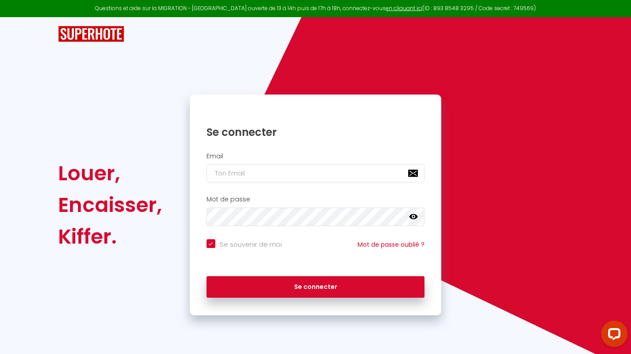
click at [240, 173] on input "email" at bounding box center [315, 173] width 218 height 18
type input "o"
checkbox input "true"
type input "oc"
checkbox input "true"
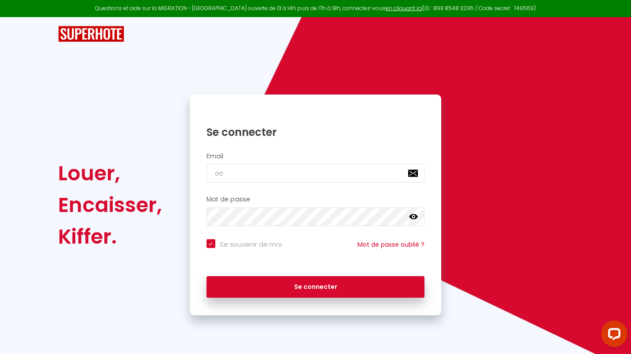
type input "oco"
checkbox input "true"
type input "ocoe"
checkbox input "true"
type input "ocoeu"
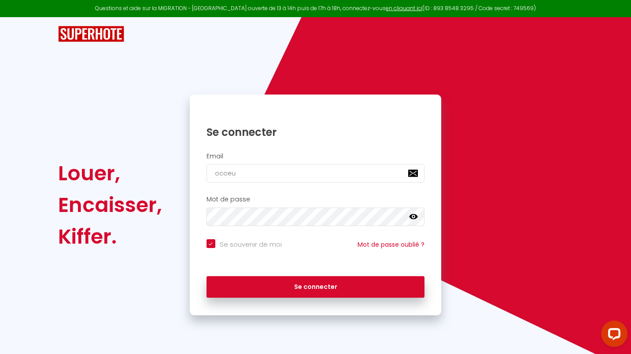
checkbox input "true"
type input "ocoeur"
checkbox input "true"
type input "ocoeurd"
checkbox input "true"
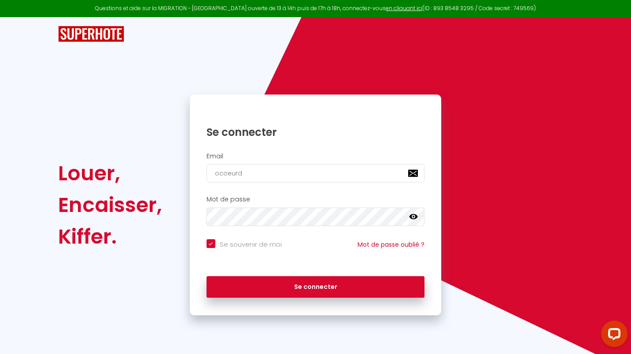
type input "ocoeurde"
checkbox input "true"
type input "ocoeurdes"
checkbox input "true"
type input "ocoeurdeso"
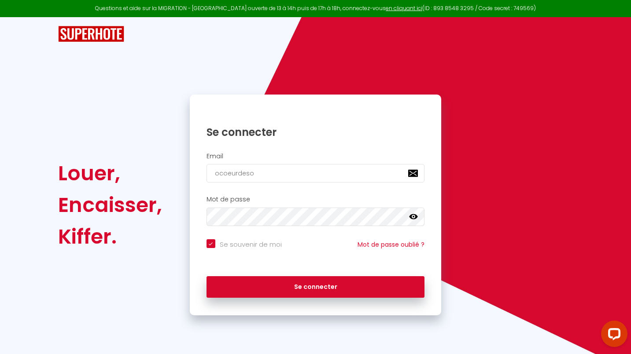
checkbox input "true"
type input "ocoeurdesoc"
checkbox input "true"
type input "ocoeurdesocr"
checkbox input "true"
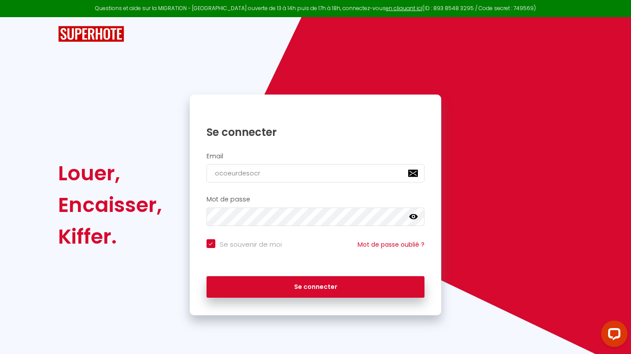
type input "ocoeurdesocre"
checkbox input "true"
type input "ocoeurdesocres"
checkbox input "true"
type input "ocoeurdesocres@"
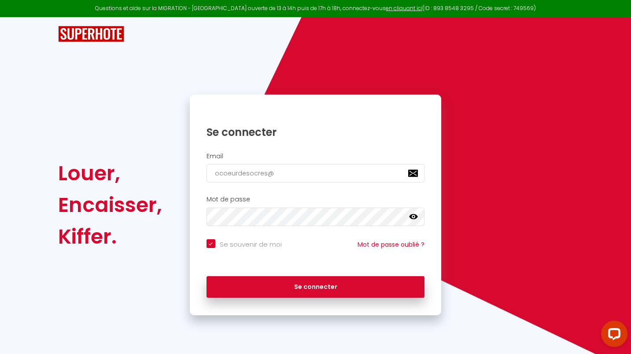
checkbox input "true"
type input "ocoeurdesocres@g"
checkbox input "true"
type input "ocoeurdesocres@ga"
checkbox input "true"
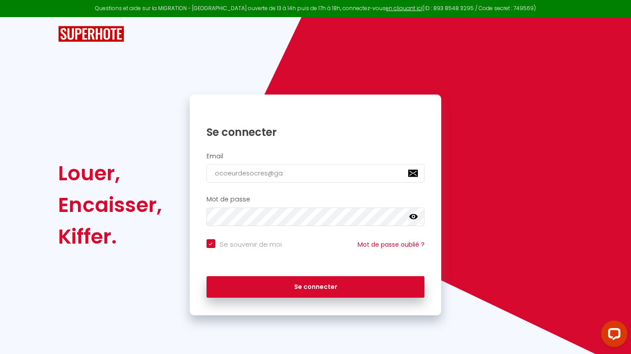
type input "ocoeurdesocres@gam"
checkbox input "true"
type input "ocoeurdesocres@gami"
checkbox input "true"
type input "ocoeurdesocres@gamil"
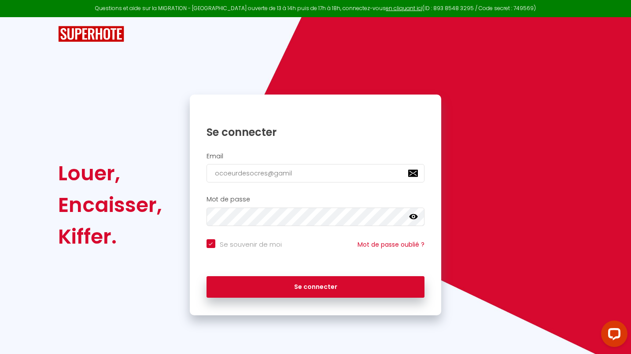
checkbox input "true"
type input "ocoeurdesocres@gamil."
checkbox input "true"
type input "ocoeurdesocres@gamil.c"
checkbox input "true"
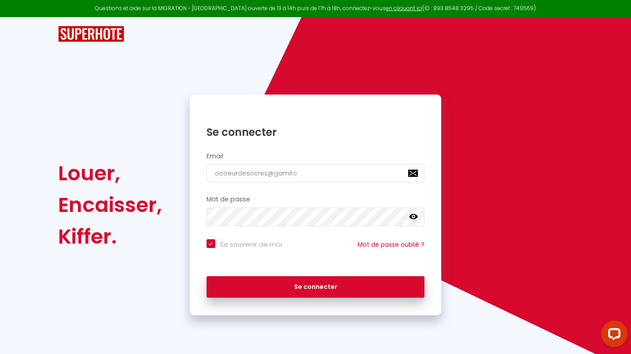
type input "[EMAIL_ADDRESS][DOMAIN_NAME]"
checkbox input "true"
type input "[EMAIL_ADDRESS][DOMAIN_NAME]"
checkbox input "true"
click at [289, 173] on input "[EMAIL_ADDRESS][DOMAIN_NAME]" at bounding box center [315, 173] width 218 height 18
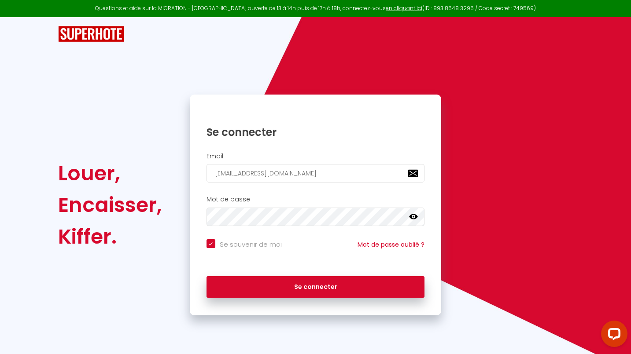
type input "ocoeurdesocres@gamilcom"
checkbox input "true"
type input "ocoeurdesocres@gamicom"
checkbox input "true"
type input "ocoeurdesocres@gamcom"
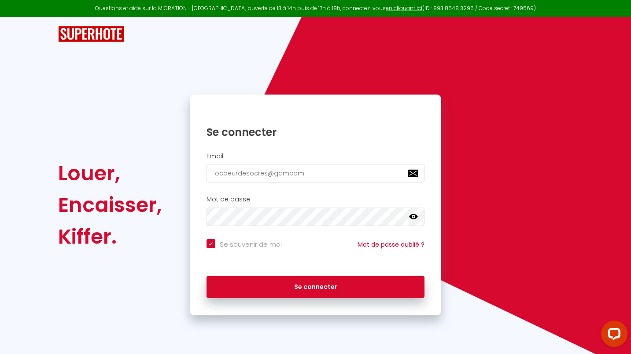
checkbox input "true"
type input "ocoeurdesocres@gacom"
checkbox input "true"
type input "ocoeurdesocres@gcom"
checkbox input "true"
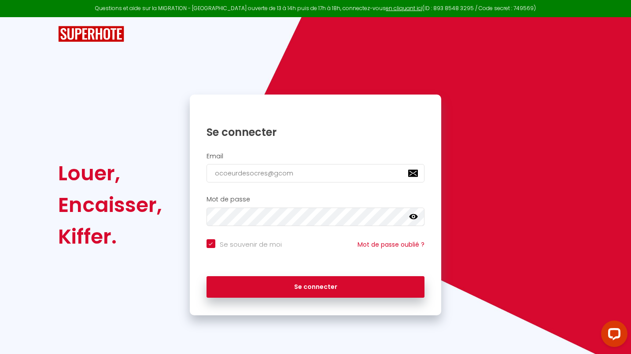
type input "ocoeurdesocres@gmcom"
checkbox input "true"
type input "ocoeurdesocres@gmacom"
checkbox input "true"
type input "ocoeurdesocres@gmaoicom"
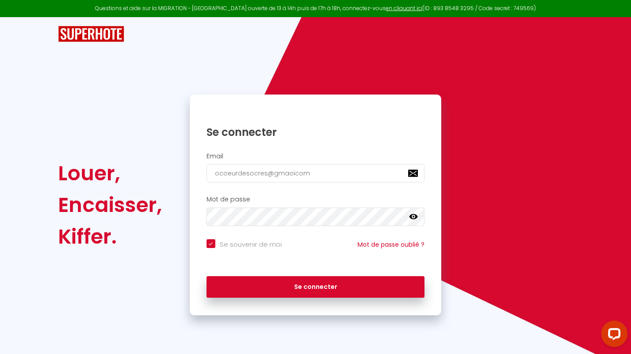
checkbox input "true"
type input "ocoeurdesocres@gmaoilcom"
checkbox input "true"
type input "ocoeurdesocres@gmaoicom"
checkbox input "true"
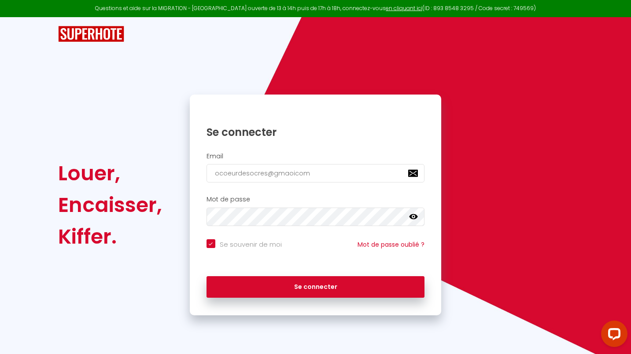
type input "ocoeurdesocres@gmaocom"
checkbox input "true"
type input "ocoeurdesocres@gmacom"
checkbox input "true"
type input "ocoeurdesocres@gmaicom"
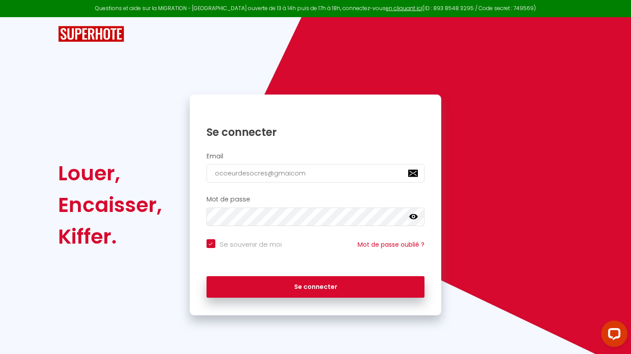
checkbox input "true"
type input "[EMAIL_ADDRESS]com"
checkbox input "true"
type input "[EMAIL_ADDRESS][DOMAIN_NAME]"
checkbox input "true"
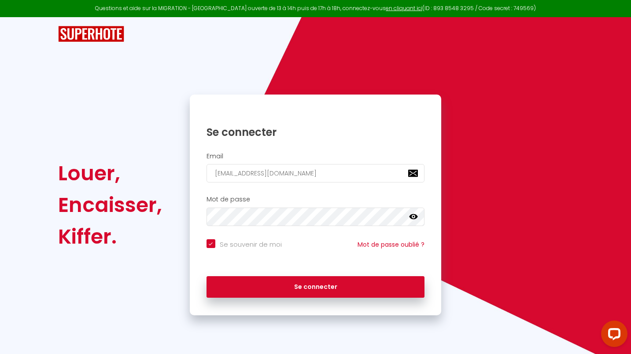
type input "[EMAIL_ADDRESS][DOMAIN_NAME]"
click at [414, 218] on icon at bounding box center [413, 216] width 9 height 5
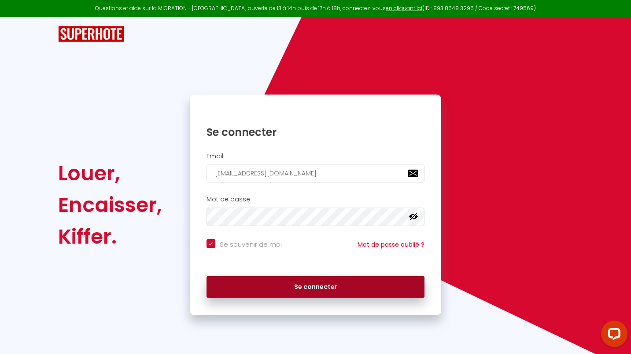
click at [319, 284] on button "Se connecter" at bounding box center [315, 287] width 218 height 22
checkbox input "true"
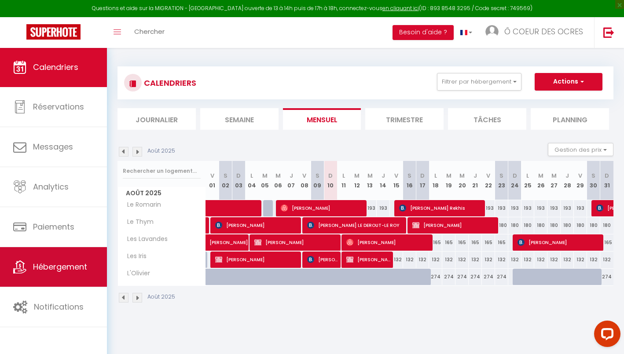
click at [55, 270] on span "Hébergement" at bounding box center [60, 266] width 54 height 11
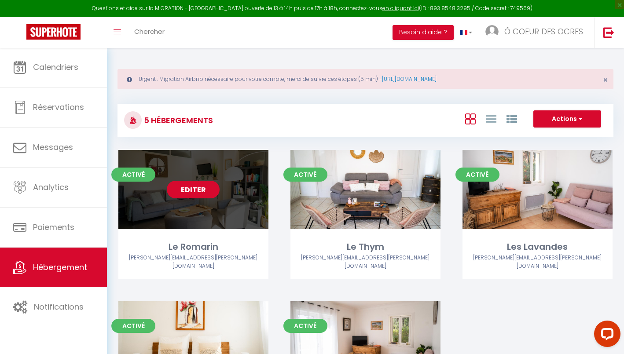
click at [194, 188] on link "Editer" at bounding box center [193, 190] width 53 height 18
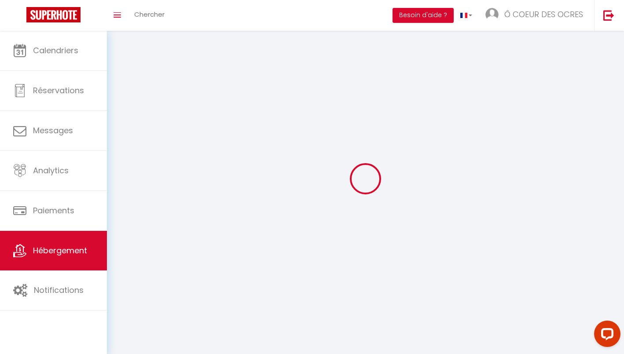
select select "1"
select select
select select "28"
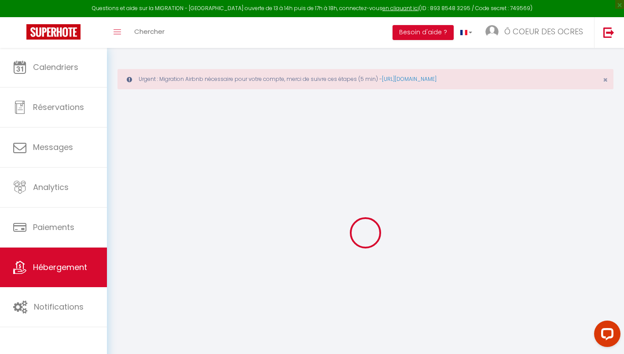
select select
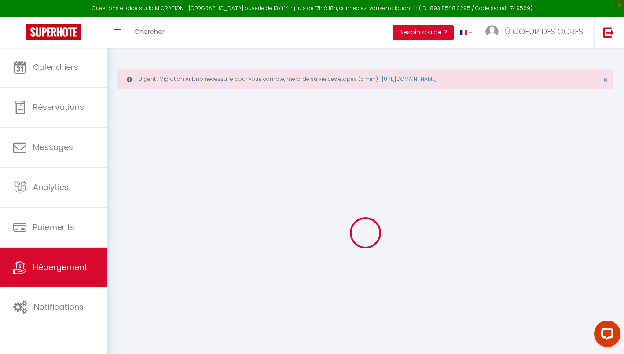
select select
checkbox input "false"
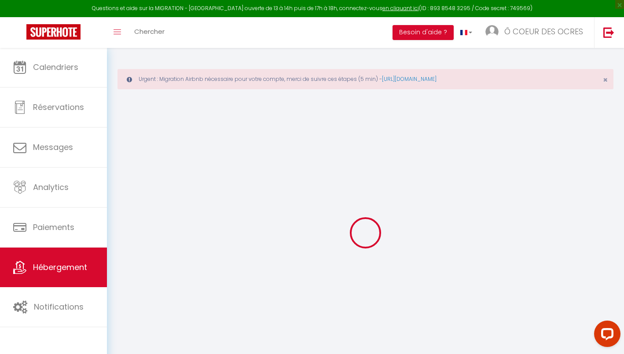
select select
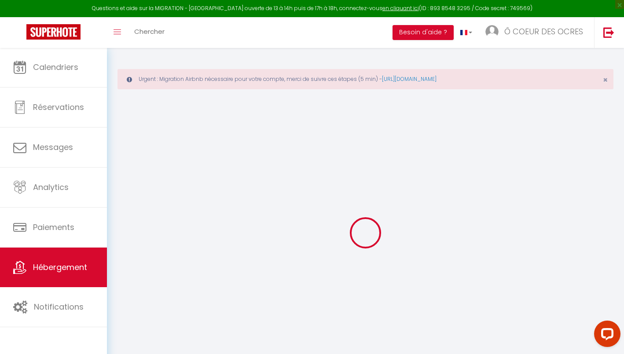
select select
checkbox input "false"
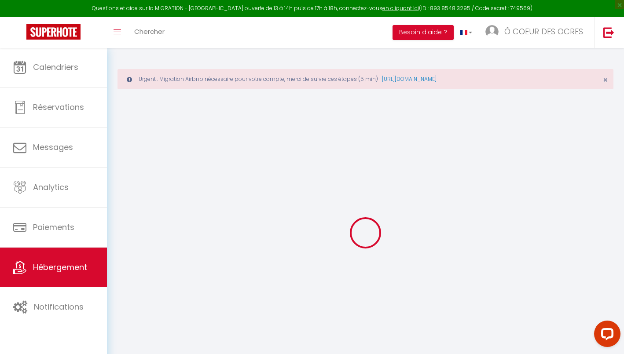
checkbox input "false"
select select
type input "Le Romarin"
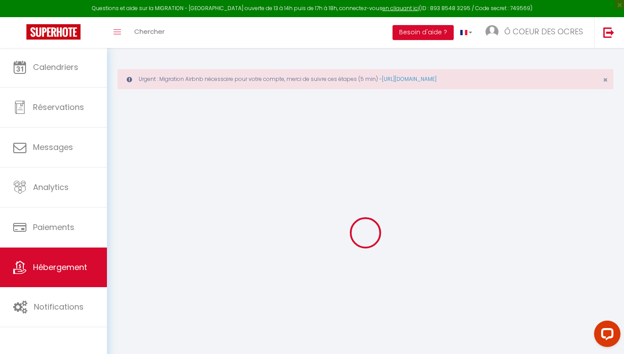
type input "SCI LES PATIS"
type input "[STREET_ADDRESS][PERSON_NAME]"
type input "84220"
type input "Roussillon"
select select "5"
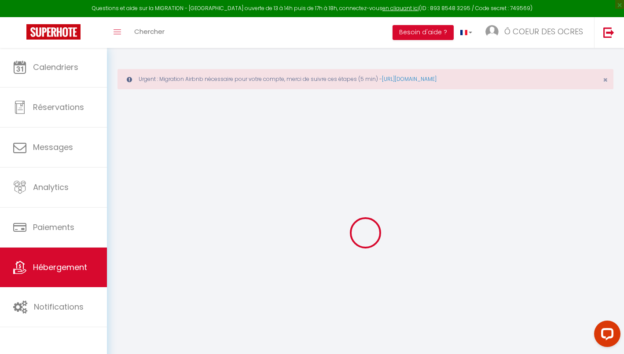
select select "2"
type input "169"
type input "300"
select select
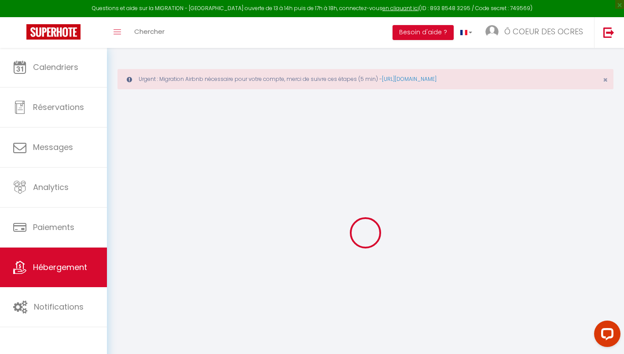
select select
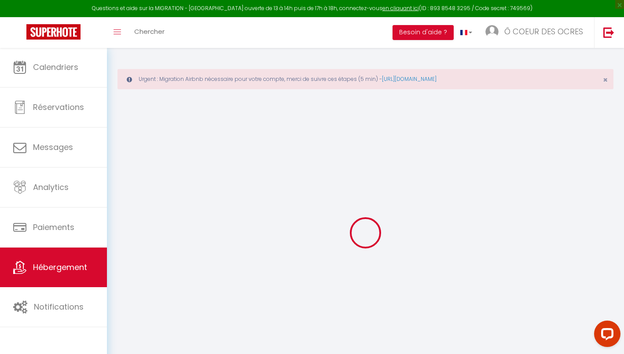
type input "[STREET_ADDRESS][PERSON_NAME]"
type input "84220"
type input "Roussillon"
type input "[EMAIL_ADDRESS][DOMAIN_NAME]"
select select
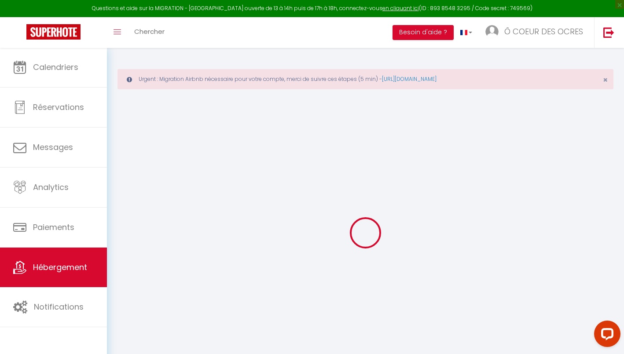
checkbox input "false"
type input "0"
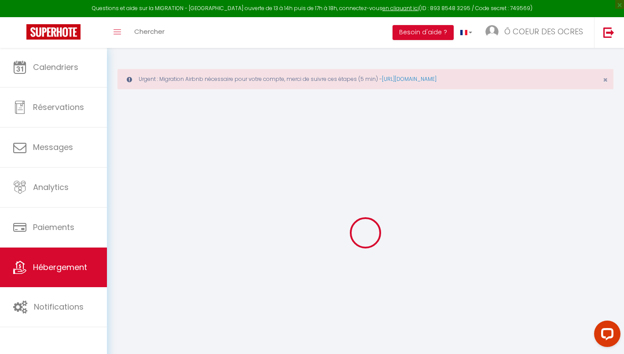
type input "0"
select select
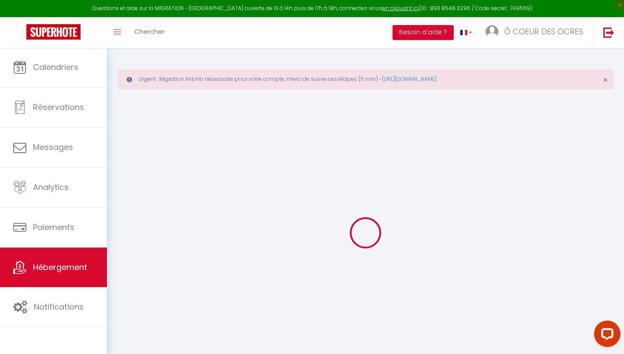
select select
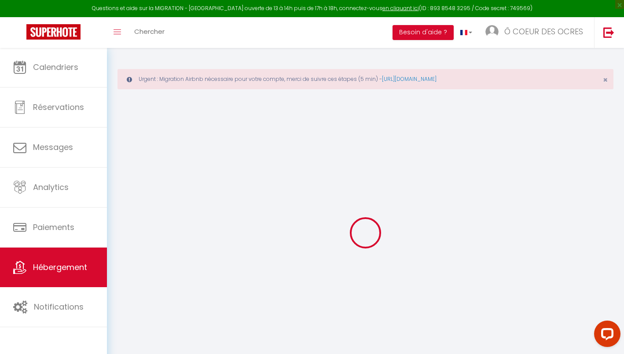
checkbox input "false"
select select
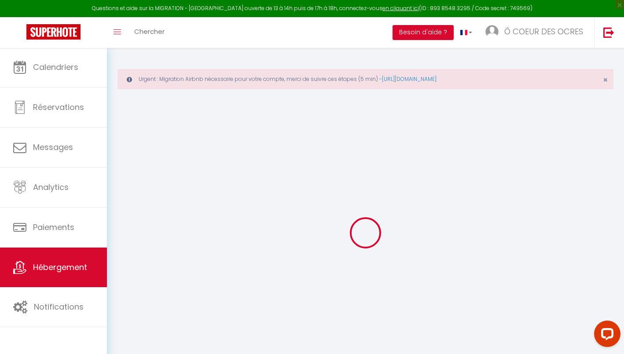
checkbox input "false"
select select "+ 5 %"
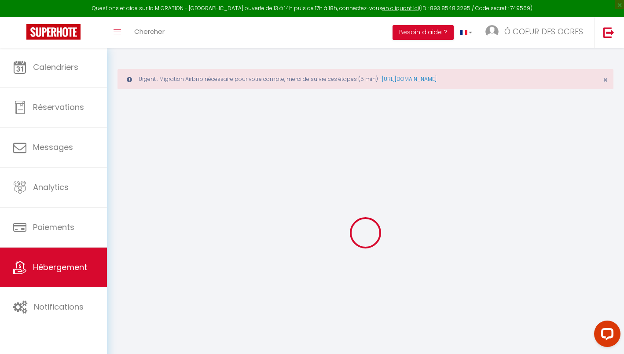
select select "+ 21 %"
select select
checkbox input "false"
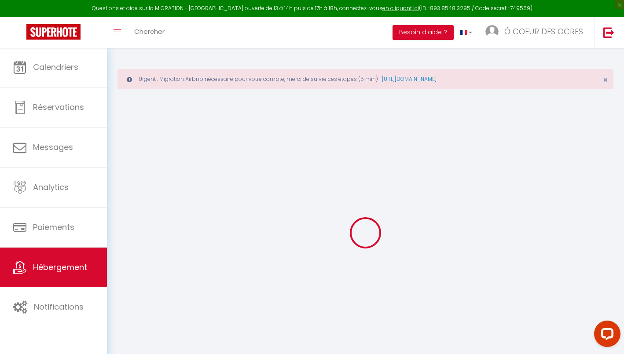
checkbox input "false"
select select "4455-1068783938599474954"
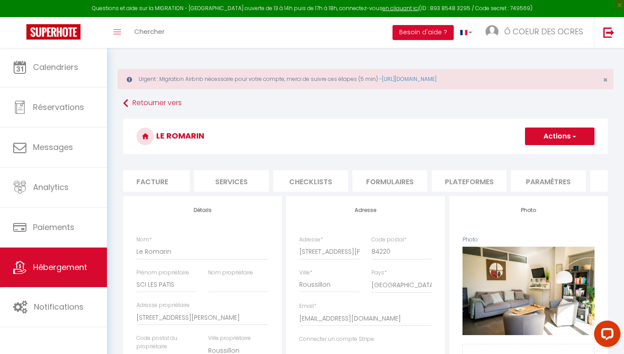
scroll to position [0, 253]
click at [392, 181] on li "Plateformes" at bounding box center [383, 181] width 75 height 22
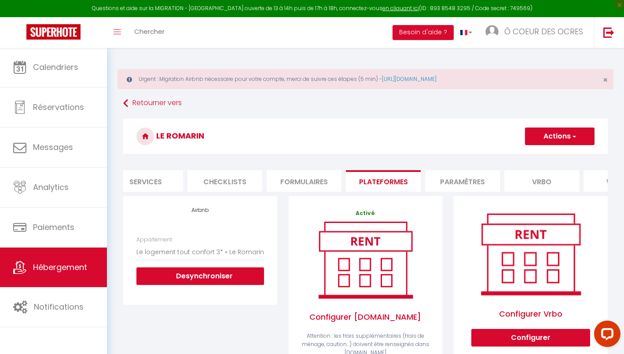
scroll to position [253, 0]
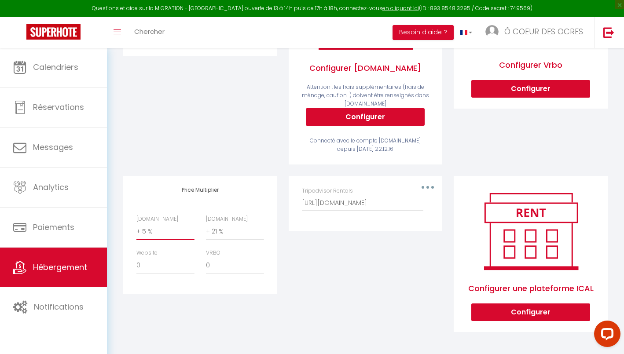
select select "+ 25 %"
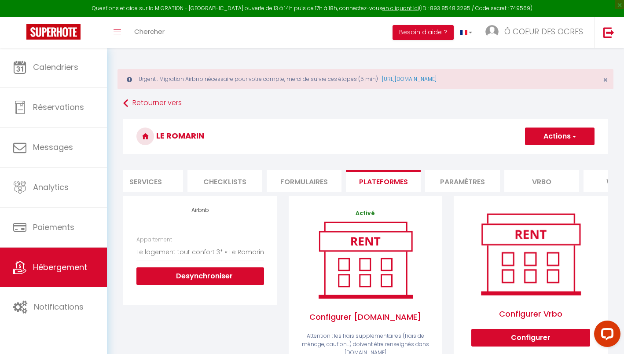
click at [577, 137] on button "Actions" at bounding box center [560, 137] width 70 height 18
click at [553, 156] on link "Enregistrer" at bounding box center [560, 155] width 70 height 11
click at [413, 77] on link "[URL][DOMAIN_NAME]" at bounding box center [409, 78] width 55 height 7
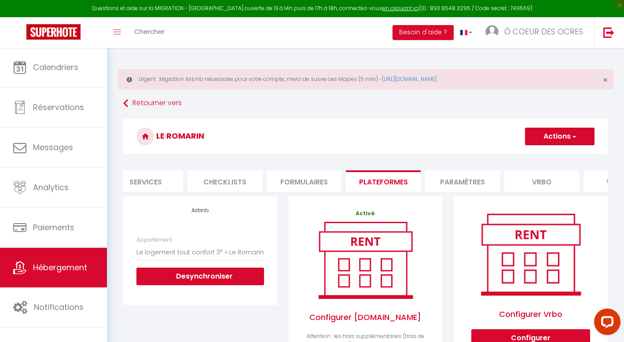
click at [574, 134] on span "button" at bounding box center [574, 136] width 6 height 9
click at [443, 121] on h3 "Le Romarin" at bounding box center [365, 136] width 485 height 35
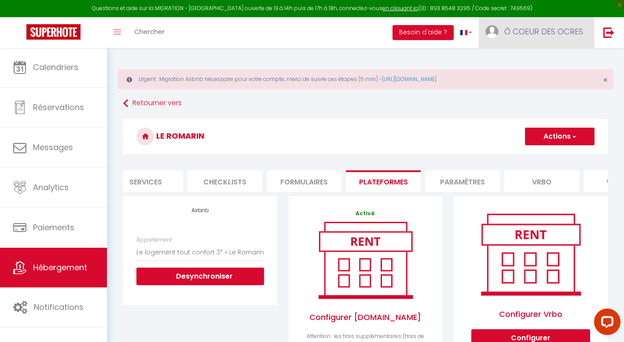
click at [500, 29] on link "Ô COEUR DES OCRES" at bounding box center [536, 32] width 115 height 31
click at [556, 60] on link "Paramètres" at bounding box center [558, 61] width 65 height 15
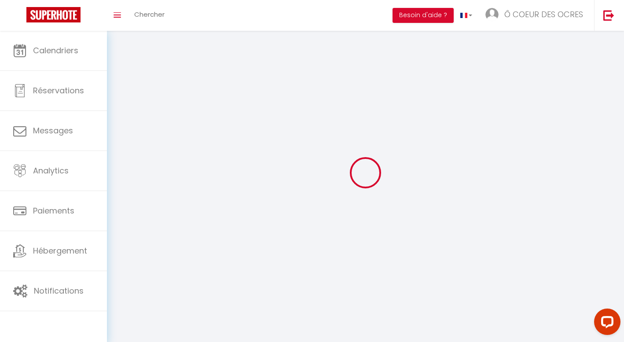
select select
type input "Ô COEUR DES OCRES"
type input "SCI LES PATIS"
type input "0617132871"
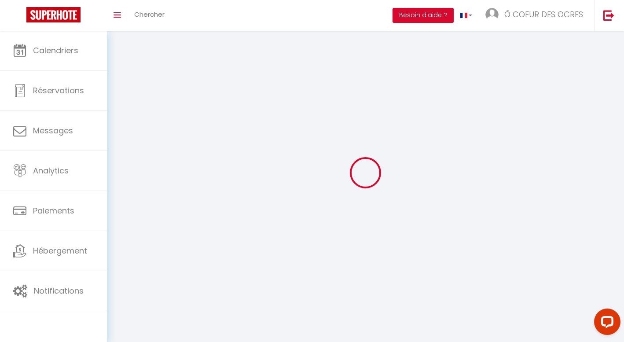
type input "[STREET_ADDRESS]"
type input "95520"
type input "Osny"
type input "qGQxnNzrlNtT0mkywoVpft41G"
type input "8ygV6Wv6kGCHTbFP5wrgGxyIN"
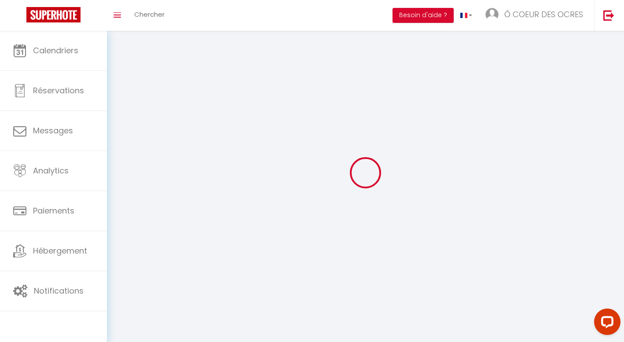
type input "qGQxnNzrlNtT0mkywoVpft41G"
type input "8ygV6Wv6kGCHTbFP5wrgGxyIN"
type input "[URL][DOMAIN_NAME]"
select select "28"
select select "fr"
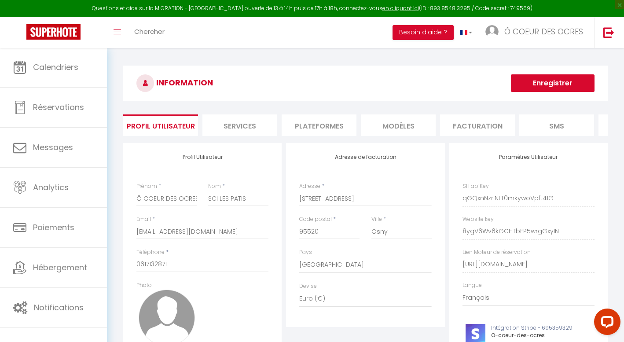
click at [316, 123] on li "Plateformes" at bounding box center [319, 125] width 75 height 22
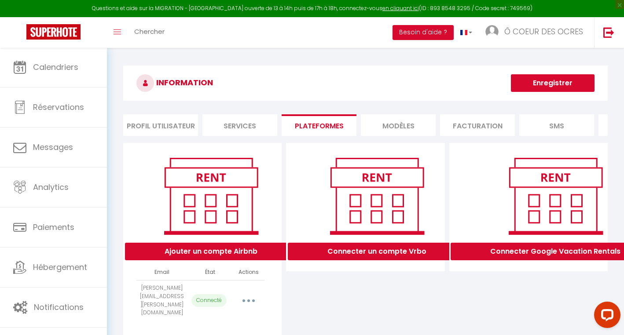
scroll to position [54, 0]
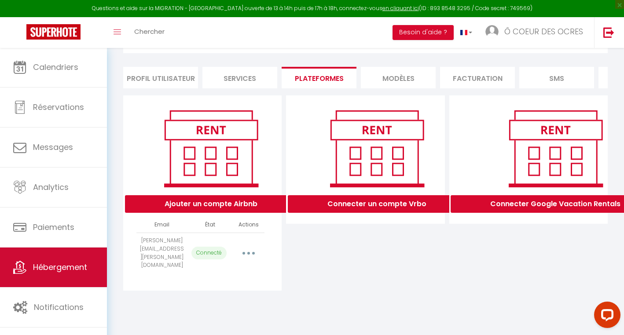
click at [70, 269] on span "Hébergement" at bounding box center [60, 267] width 54 height 11
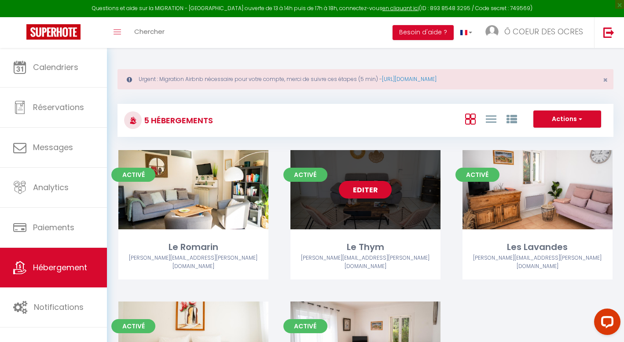
click at [356, 197] on link "Editer" at bounding box center [365, 190] width 53 height 18
select select "3"
select select "2"
select select "1"
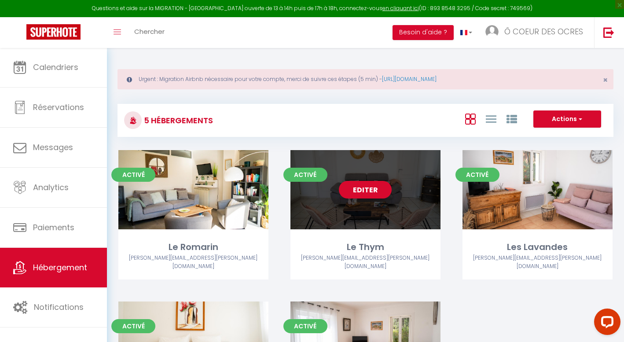
select select
select select "28"
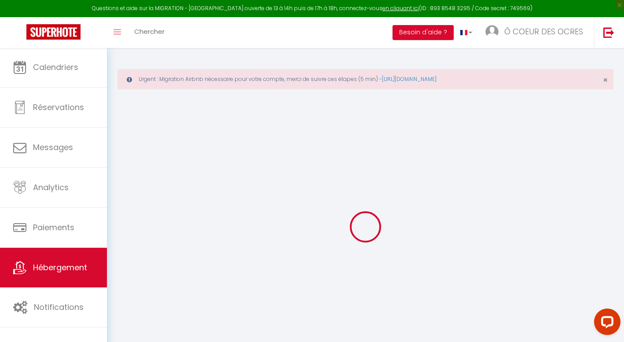
select select
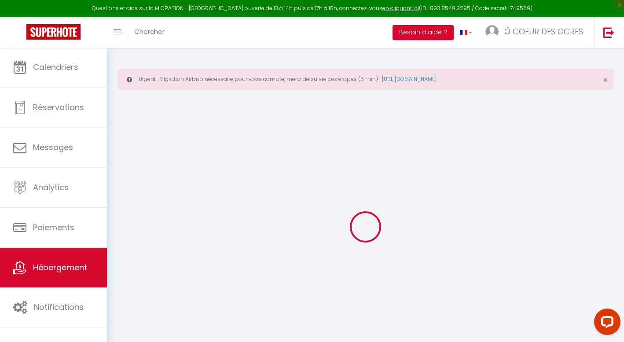
select select
checkbox input "false"
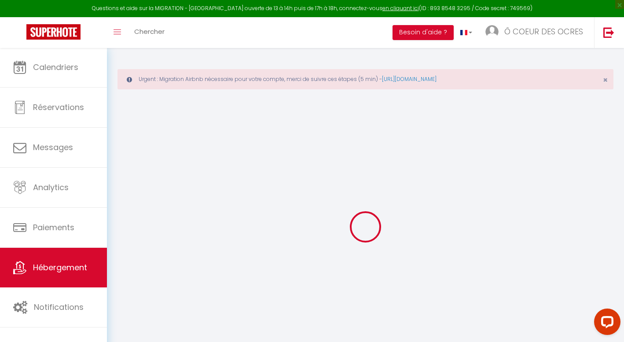
select select
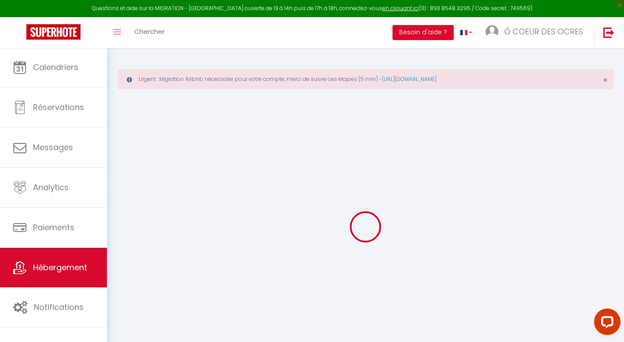
select select
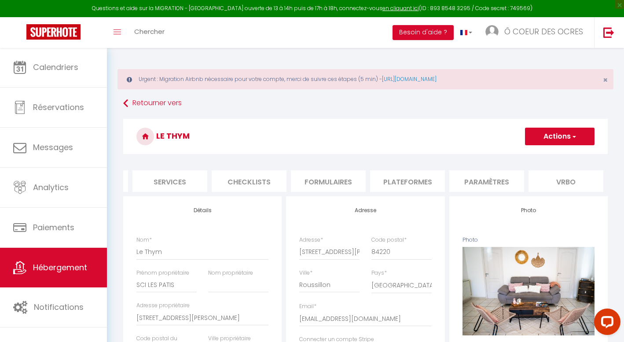
scroll to position [0, 236]
click at [407, 184] on li "Plateformes" at bounding box center [400, 181] width 75 height 22
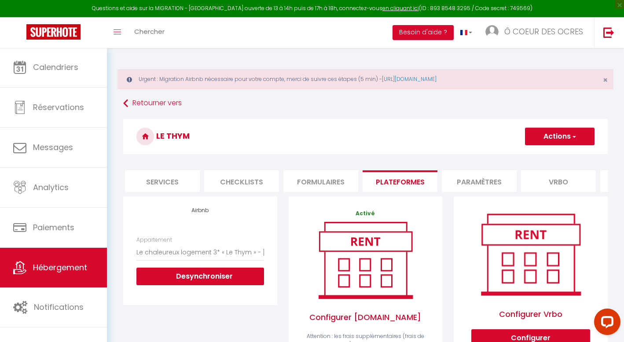
click at [563, 139] on button "Actions" at bounding box center [560, 137] width 70 height 18
click at [567, 156] on link "Enregistrer" at bounding box center [560, 155] width 70 height 11
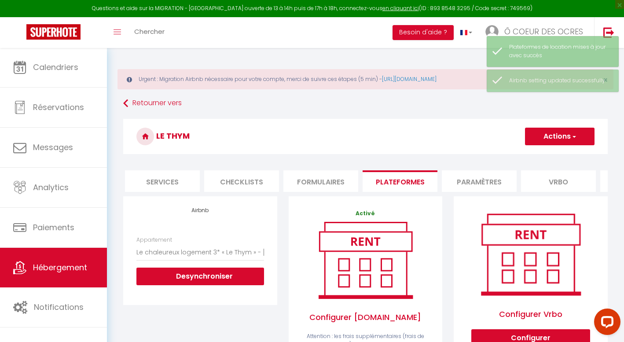
click at [70, 266] on span "Hébergement" at bounding box center [60, 267] width 54 height 11
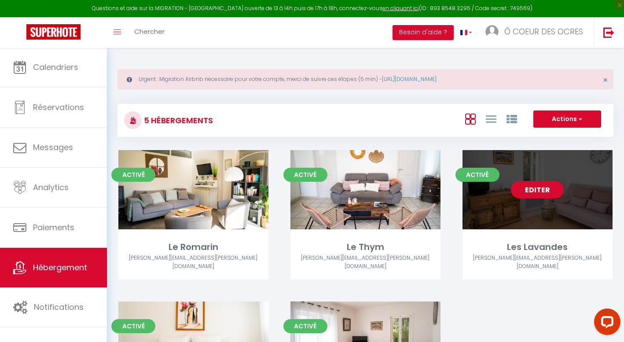
click at [547, 186] on link "Editer" at bounding box center [537, 190] width 53 height 18
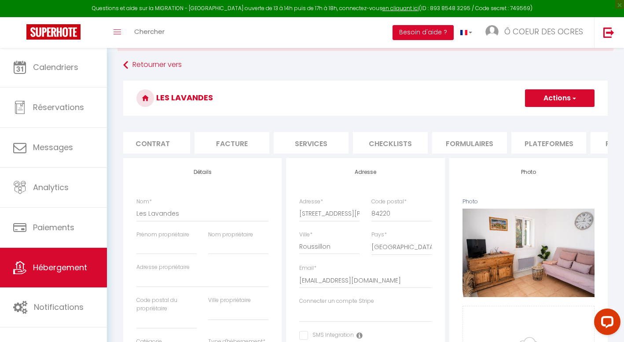
scroll to position [0, 163]
click at [460, 144] on li "Plateformes" at bounding box center [473, 143] width 75 height 22
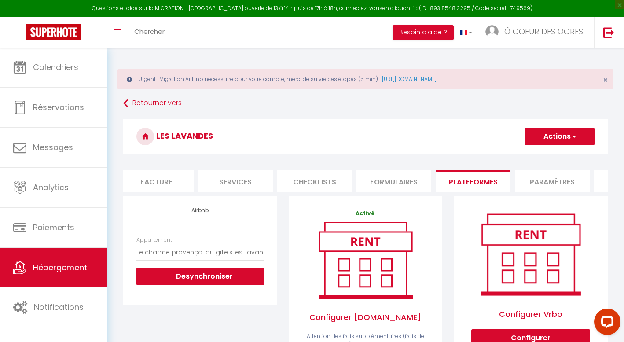
click at [569, 135] on button "Actions" at bounding box center [560, 137] width 70 height 18
click at [558, 160] on link "Enregistrer" at bounding box center [560, 155] width 70 height 11
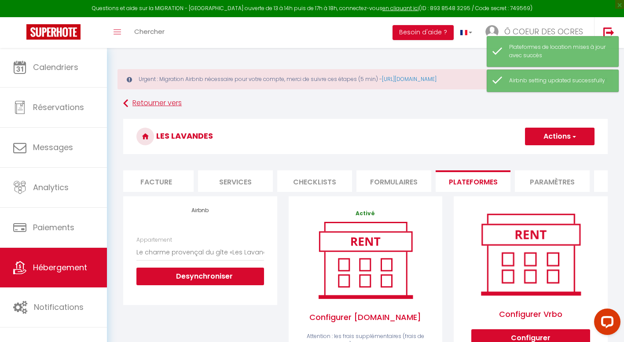
click at [150, 101] on link "Retourner vers" at bounding box center [365, 103] width 485 height 16
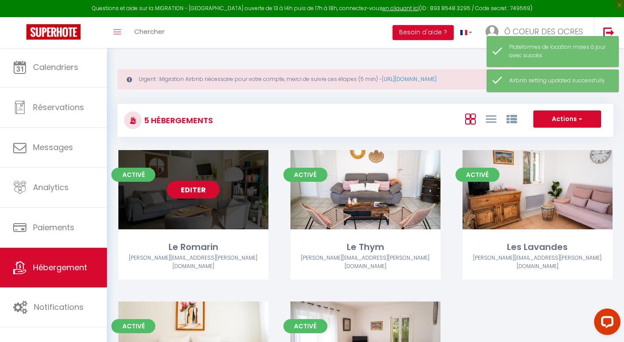
scroll to position [103, 0]
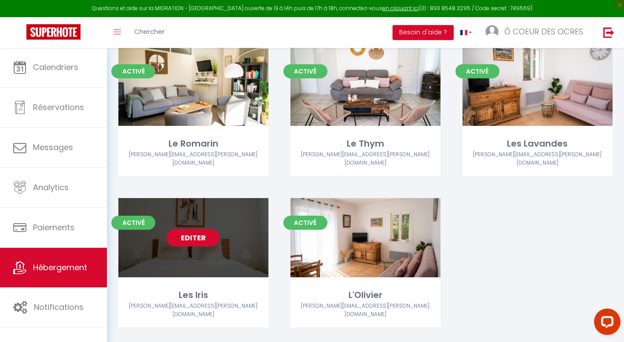
click at [193, 234] on link "Editer" at bounding box center [193, 238] width 53 height 18
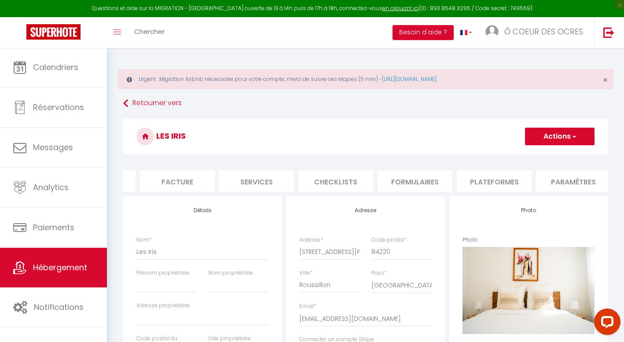
scroll to position [0, 170]
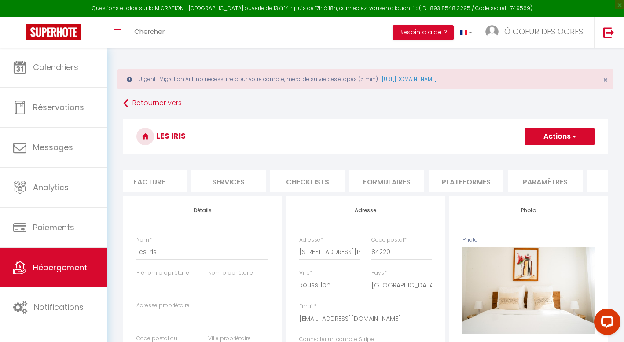
click at [479, 184] on li "Plateformes" at bounding box center [466, 181] width 75 height 22
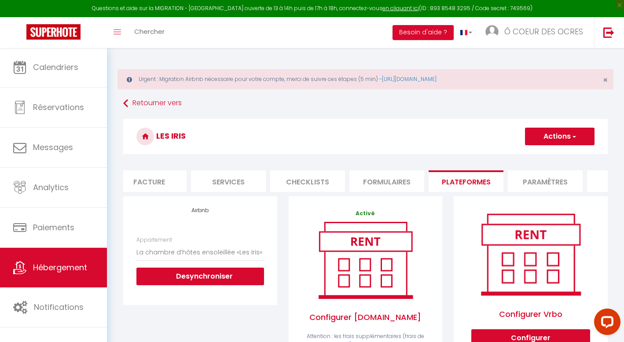
click at [567, 134] on button "Actions" at bounding box center [560, 137] width 70 height 18
click at [554, 158] on link "Enregistrer" at bounding box center [560, 155] width 70 height 11
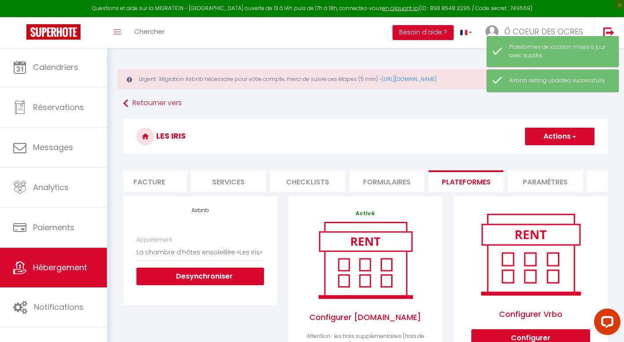
click at [63, 266] on span "Hébergement" at bounding box center [60, 267] width 54 height 11
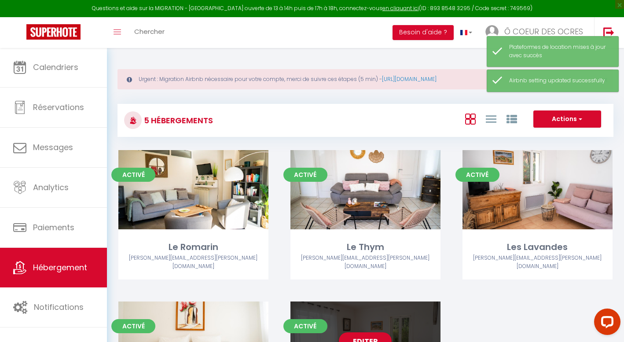
scroll to position [103, 0]
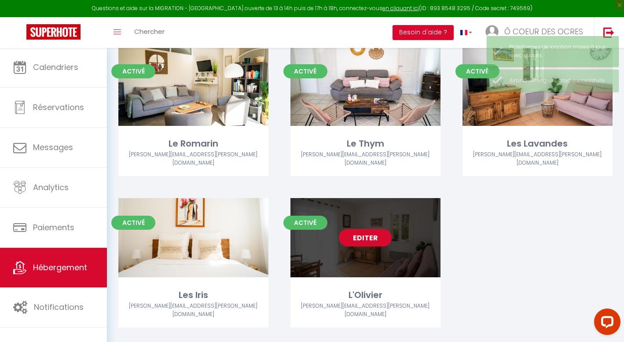
click at [376, 231] on link "Editer" at bounding box center [365, 238] width 53 height 18
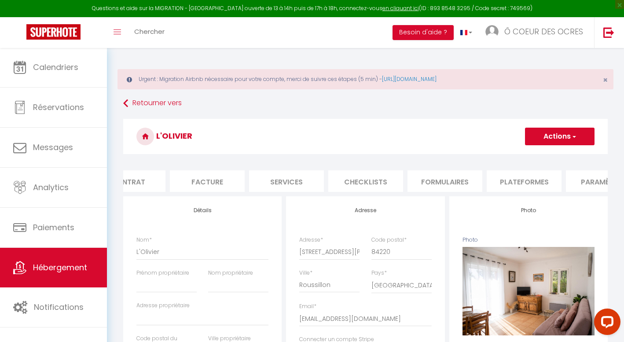
scroll to position [0, 179]
click at [460, 179] on li "Plateformes" at bounding box center [457, 181] width 75 height 22
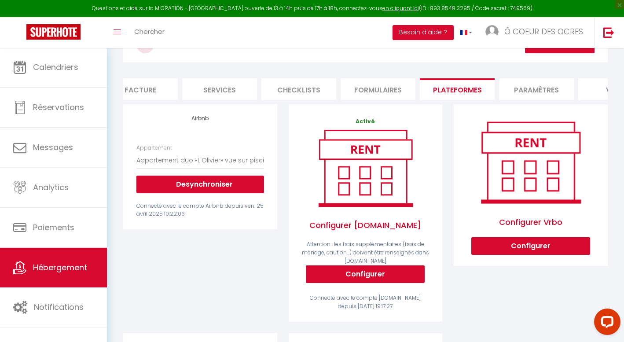
scroll to position [266, 0]
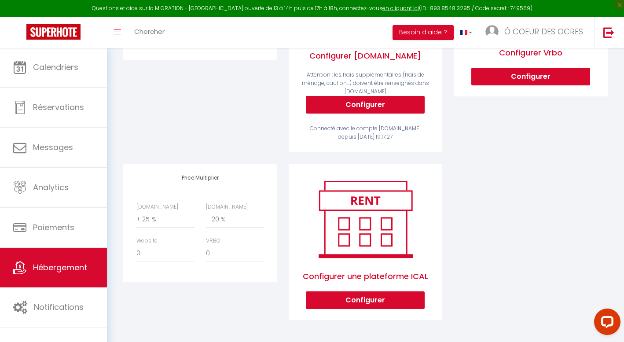
click at [204, 135] on div "Airbnb Appartement Appartement duo «L'Olivier» vue sur piscine - [PERSON_NAME][…" at bounding box center [199, 49] width 165 height 229
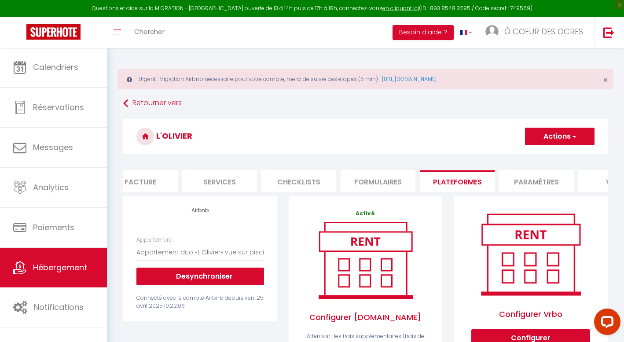
click at [571, 140] on span "button" at bounding box center [574, 136] width 6 height 9
click at [551, 158] on link "Enregistrer" at bounding box center [560, 155] width 70 height 11
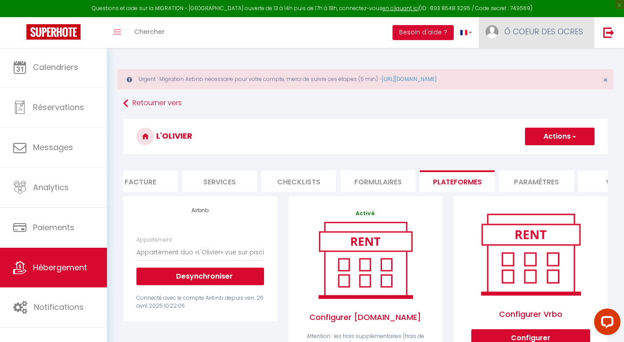
click at [520, 26] on span "Ô COEUR DES OCRES" at bounding box center [543, 31] width 79 height 11
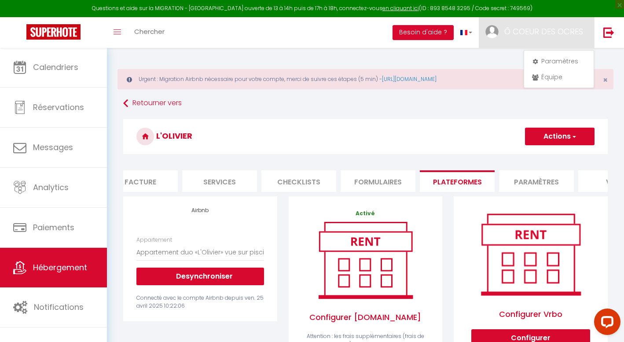
click at [580, 133] on button "Actions" at bounding box center [560, 137] width 70 height 18
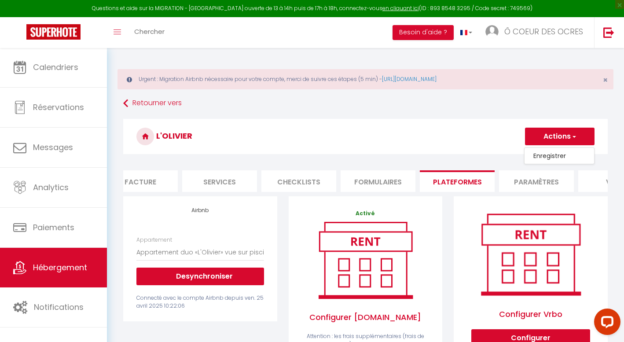
click at [448, 136] on h3 "L'Olivier" at bounding box center [365, 136] width 485 height 35
click at [139, 102] on link "Retourner vers" at bounding box center [365, 103] width 485 height 16
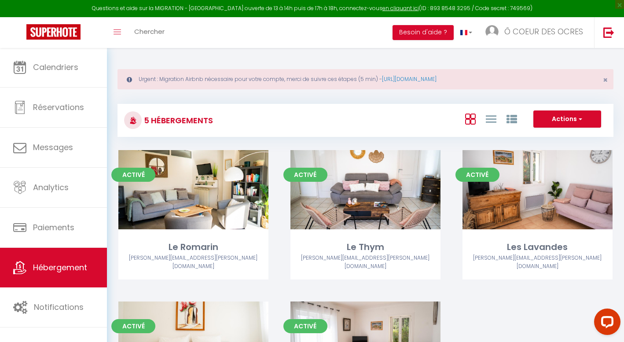
click at [58, 273] on link "Hébergement" at bounding box center [53, 268] width 107 height 40
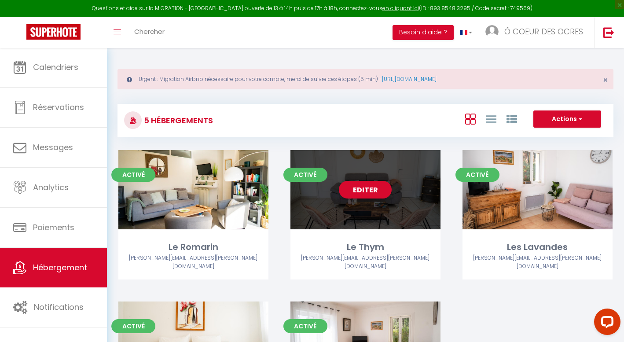
scroll to position [103, 0]
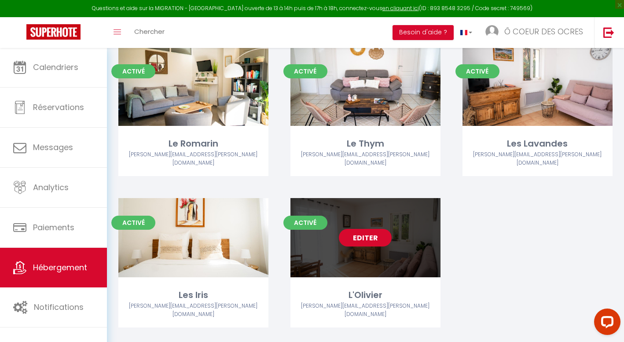
click at [368, 230] on link "Editer" at bounding box center [365, 238] width 53 height 18
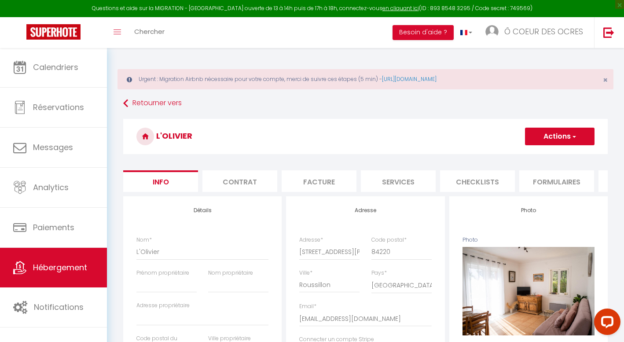
click at [569, 136] on button "Actions" at bounding box center [560, 137] width 70 height 18
click at [531, 178] on link "Supprimer" at bounding box center [547, 178] width 94 height 11
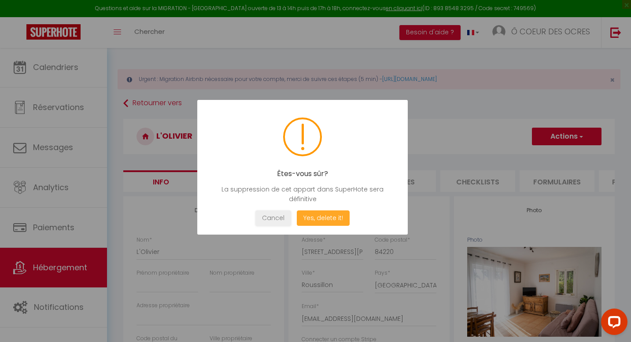
click at [333, 219] on button "Yes, delete it!" at bounding box center [323, 217] width 53 height 15
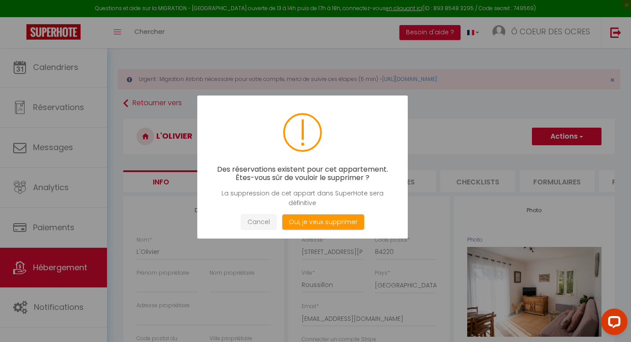
click at [253, 223] on button "Cancel" at bounding box center [259, 221] width 36 height 15
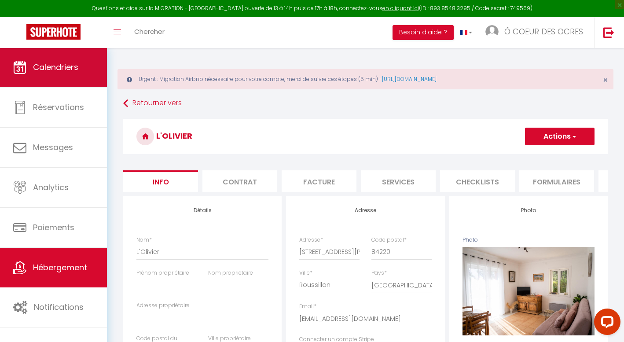
click at [65, 66] on span "Calendriers" at bounding box center [55, 67] width 45 height 11
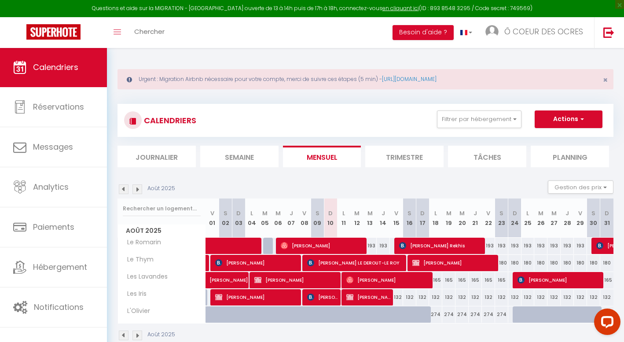
click at [136, 336] on img at bounding box center [137, 335] width 10 height 10
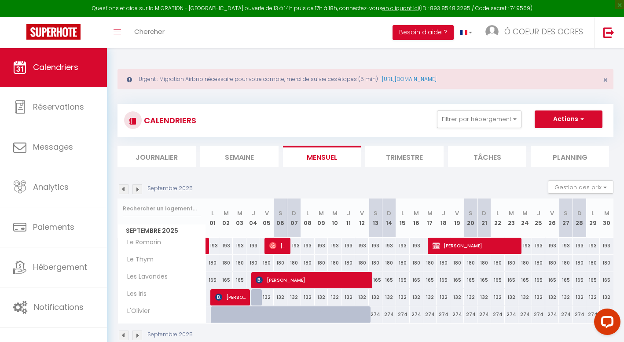
click at [136, 336] on img at bounding box center [137, 335] width 10 height 10
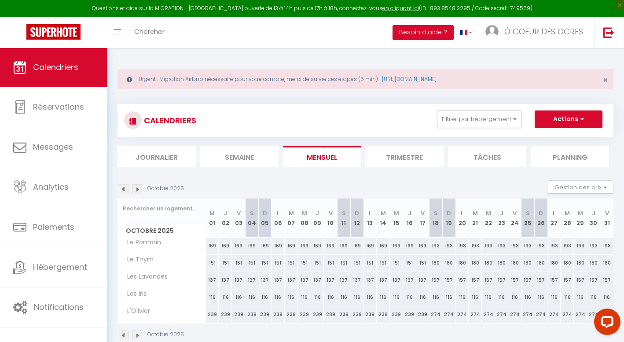
click at [121, 334] on img at bounding box center [124, 335] width 10 height 10
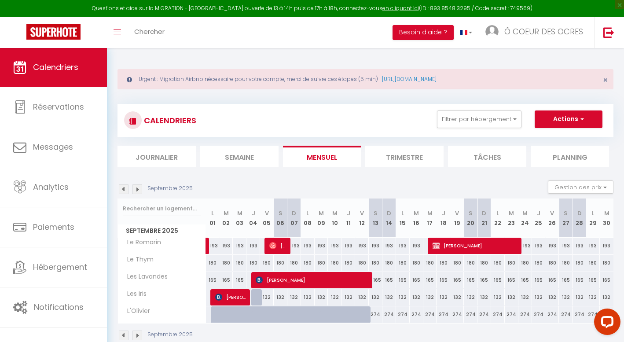
scroll to position [48, 0]
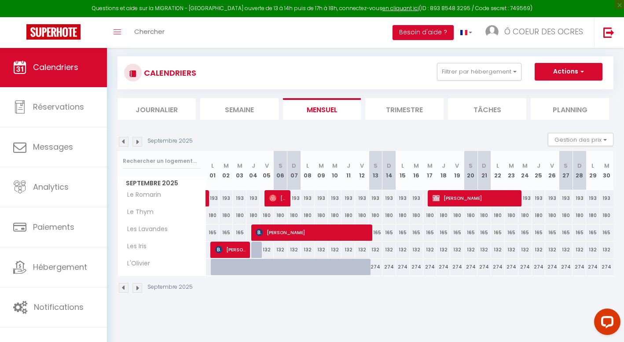
click at [125, 141] on img at bounding box center [124, 142] width 10 height 10
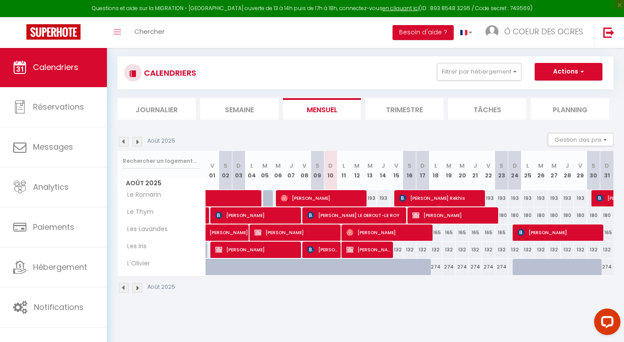
click at [123, 138] on img at bounding box center [124, 142] width 10 height 10
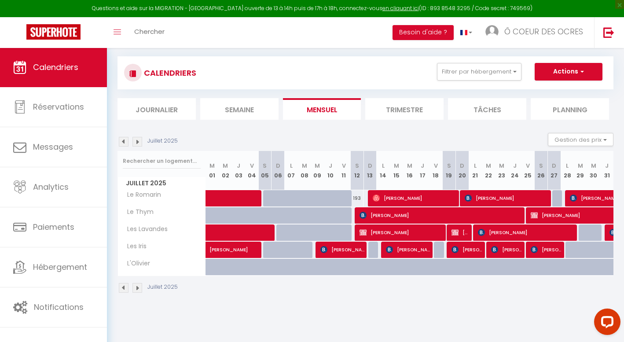
click at [136, 141] on img at bounding box center [137, 142] width 10 height 10
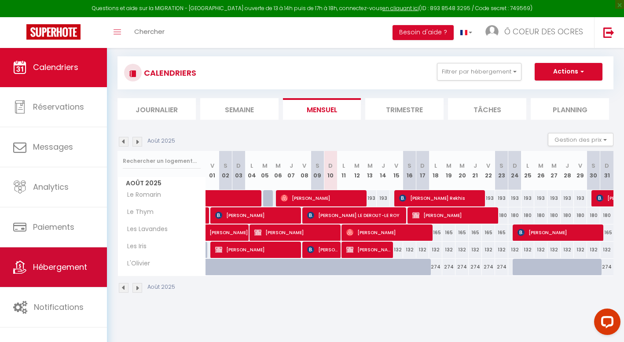
click at [82, 270] on span "Hébergement" at bounding box center [60, 266] width 54 height 11
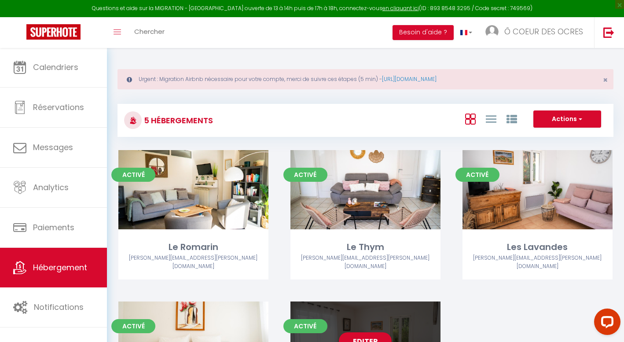
scroll to position [103, 0]
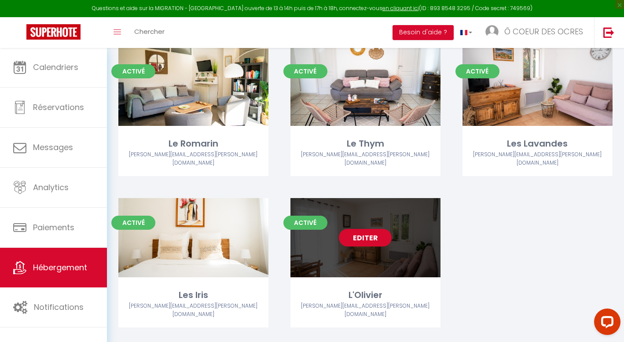
click at [365, 229] on link "Editer" at bounding box center [365, 238] width 53 height 18
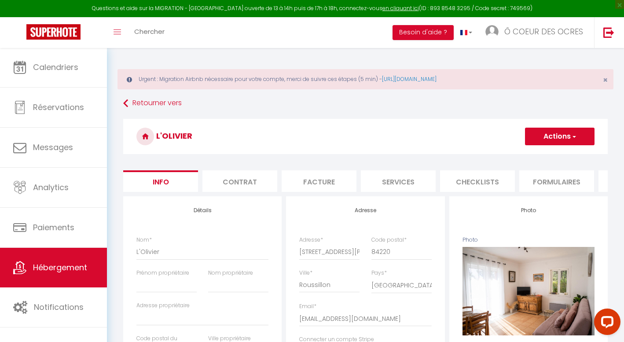
click at [574, 137] on span "button" at bounding box center [574, 136] width 6 height 9
click at [550, 189] on link "Importer les réservations" at bounding box center [547, 189] width 94 height 11
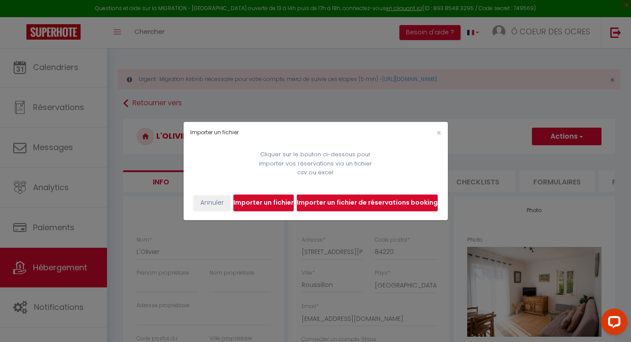
click at [268, 203] on input "file" at bounding box center [263, 203] width 60 height 17
click at [438, 133] on span "×" at bounding box center [438, 132] width 5 height 11
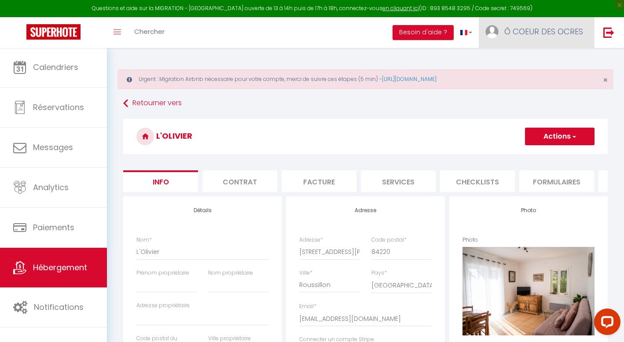
click at [532, 33] on span "Ô COEUR DES OCRES" at bounding box center [543, 31] width 79 height 11
click at [558, 62] on link "Paramètres" at bounding box center [558, 61] width 65 height 15
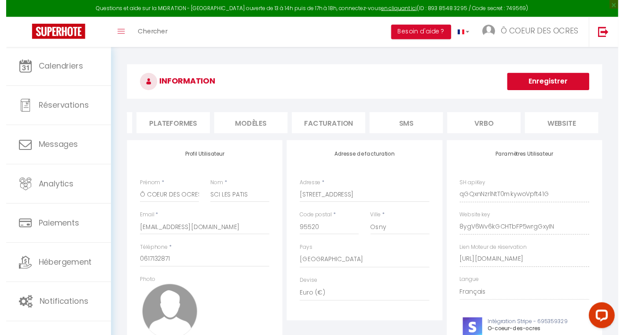
scroll to position [0, 167]
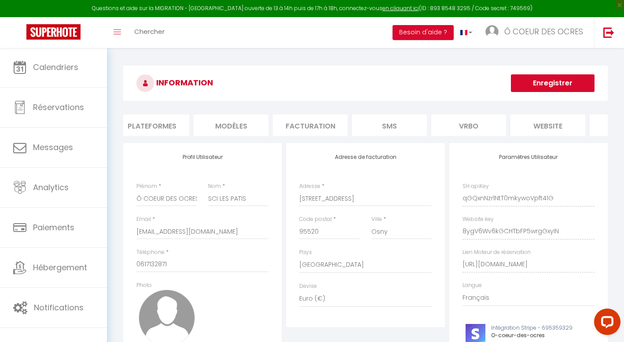
click at [166, 125] on li "Plateformes" at bounding box center [151, 125] width 75 height 22
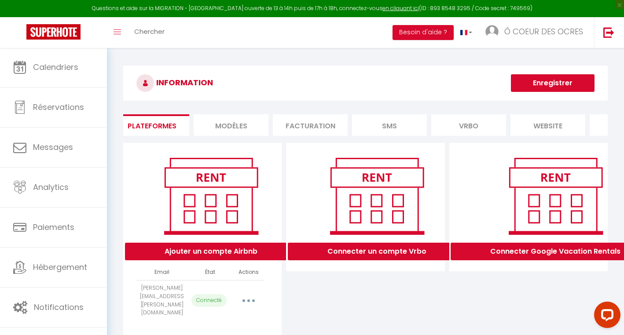
scroll to position [54, 0]
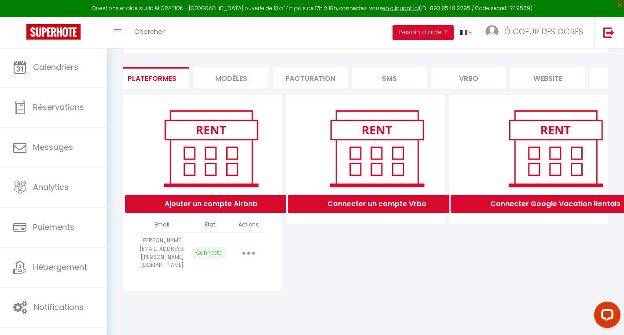
click at [248, 252] on icon "button" at bounding box center [248, 253] width 3 height 3
click at [212, 298] on link "Reconnecter le compte" at bounding box center [209, 304] width 97 height 15
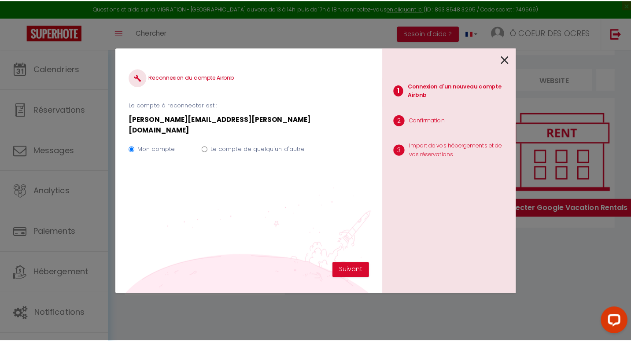
scroll to position [48, 0]
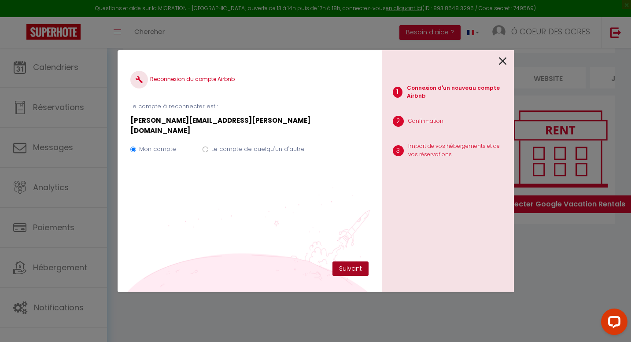
click at [351, 267] on button "Suivant" at bounding box center [350, 268] width 36 height 15
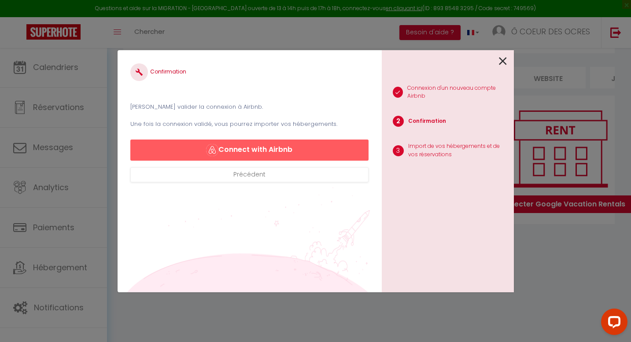
click at [231, 149] on button "Connect with Airbnb" at bounding box center [249, 149] width 238 height 21
click at [215, 149] on img "button" at bounding box center [212, 150] width 12 height 12
click at [260, 149] on button "Connect with Airbnb" at bounding box center [249, 149] width 238 height 21
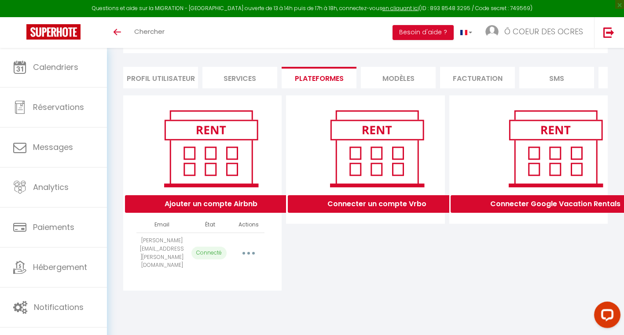
click at [252, 252] on button "button" at bounding box center [248, 253] width 25 height 14
click at [222, 302] on link "Reconnecter le compte" at bounding box center [209, 304] width 97 height 15
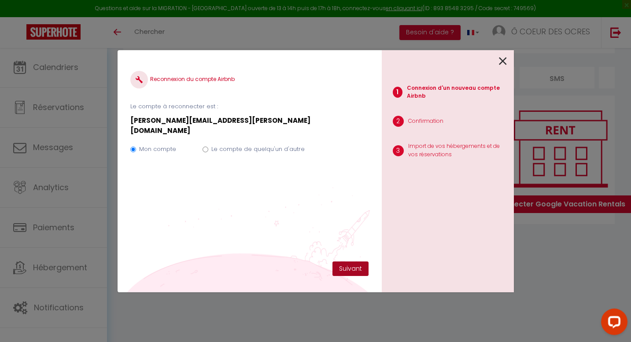
click at [352, 266] on button "Suivant" at bounding box center [350, 268] width 36 height 15
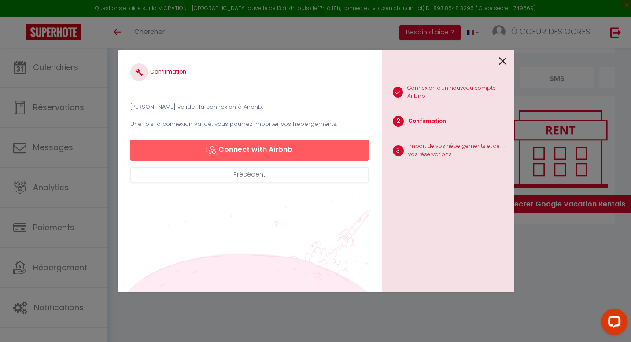
click at [254, 147] on button "Connect with Airbnb" at bounding box center [249, 149] width 238 height 21
click at [254, 146] on button "Connect with Airbnb" at bounding box center [249, 149] width 238 height 21
click at [250, 151] on button "Connect with Airbnb" at bounding box center [249, 149] width 238 height 21
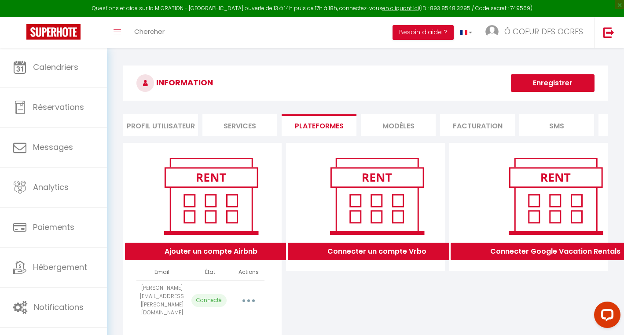
select select "32396"
select select "32397"
select select "32398"
select select "32399"
select select "37367"
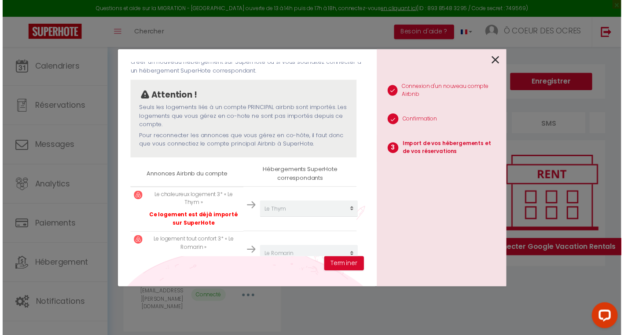
scroll to position [207, 0]
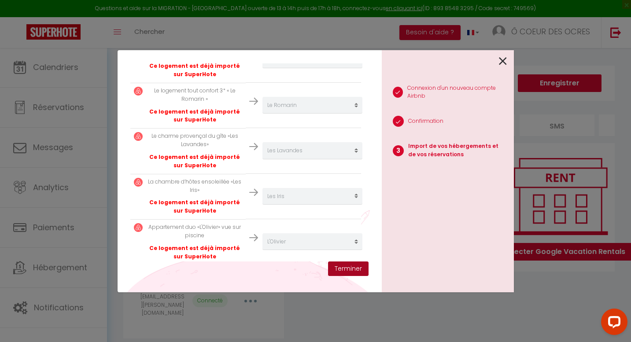
click at [338, 269] on button "Terminer" at bounding box center [348, 268] width 40 height 15
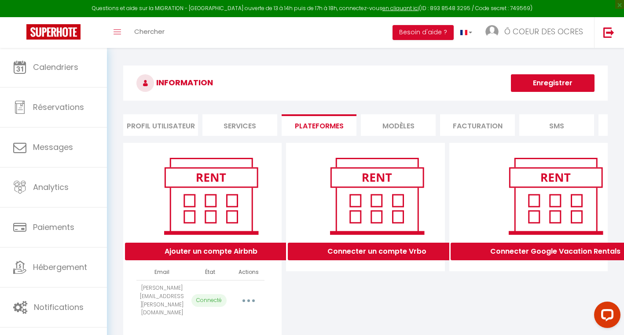
scroll to position [7, 0]
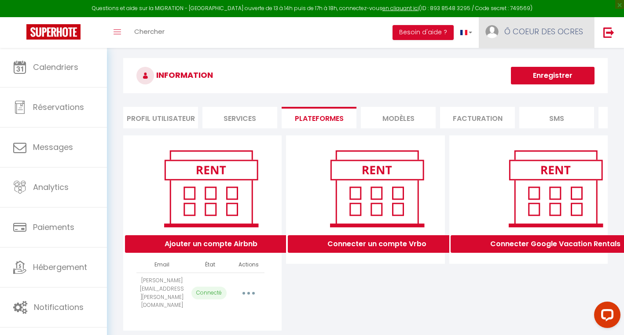
click at [546, 29] on span "Ô COEUR DES OCRES" at bounding box center [543, 31] width 79 height 11
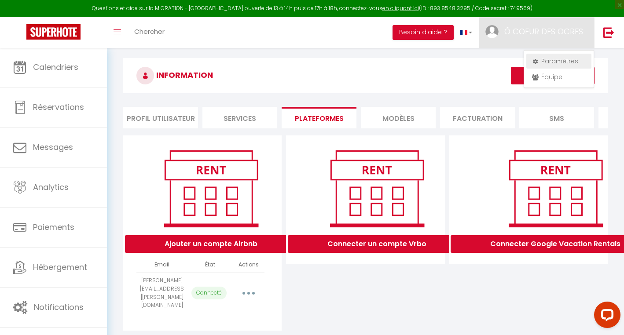
click at [558, 60] on link "Paramètres" at bounding box center [558, 61] width 65 height 15
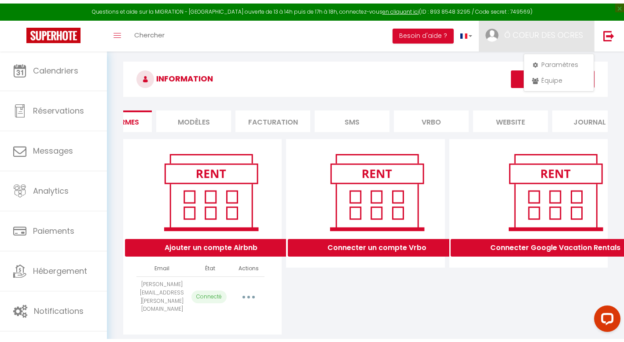
scroll to position [0, 224]
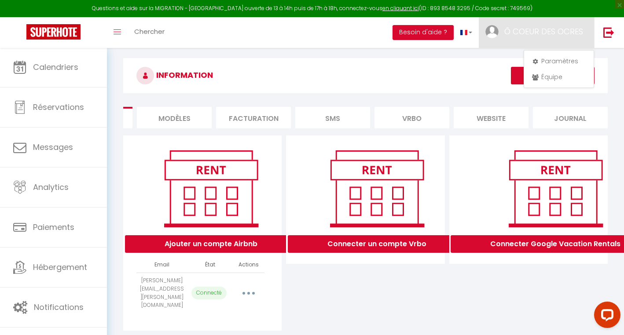
click at [409, 120] on li "Vrbo" at bounding box center [411, 118] width 75 height 22
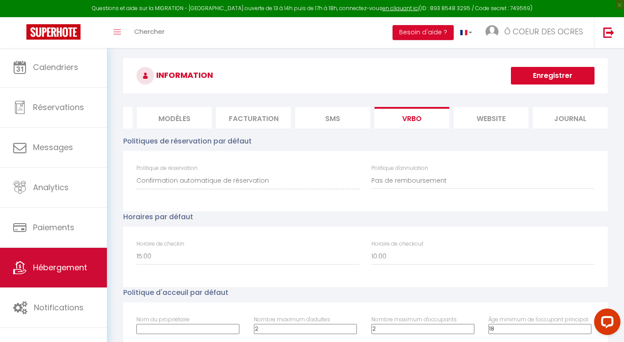
click at [59, 274] on link "Hébergement" at bounding box center [53, 268] width 107 height 40
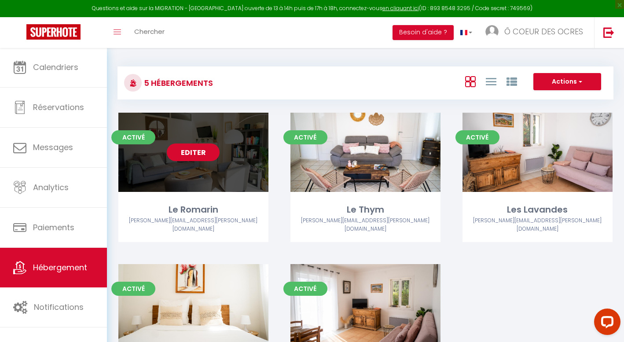
click at [195, 150] on link "Editer" at bounding box center [193, 152] width 53 height 18
select select "3"
select select "2"
select select "1"
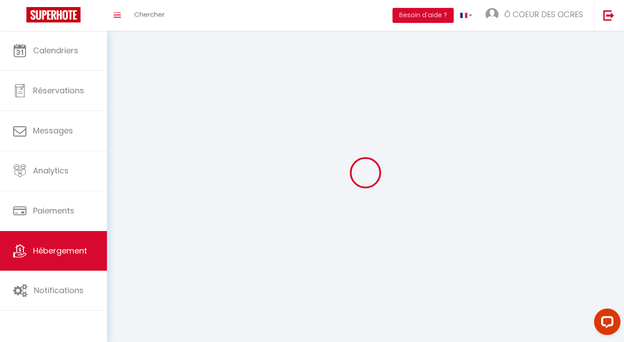
select select
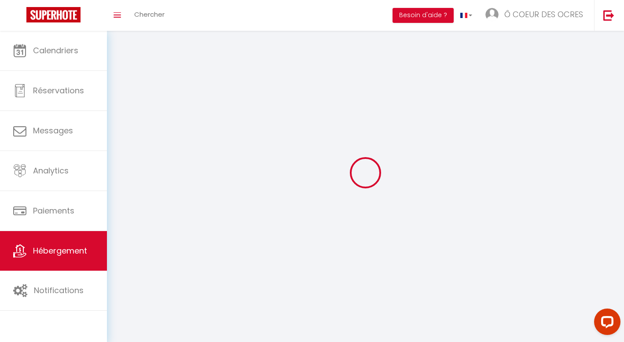
select select
checkbox input "false"
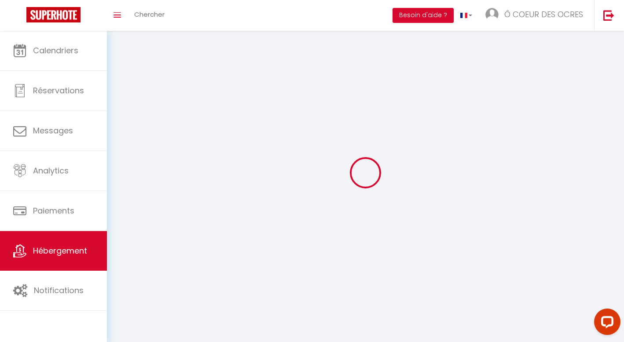
select select
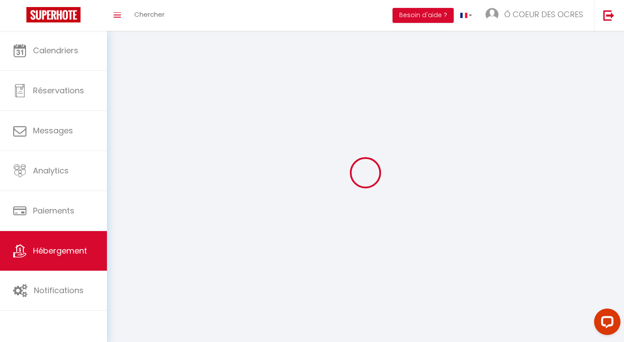
select select
checkbox input "false"
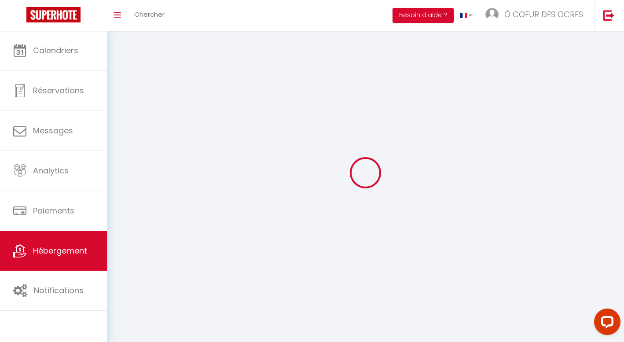
checkbox input "false"
select select
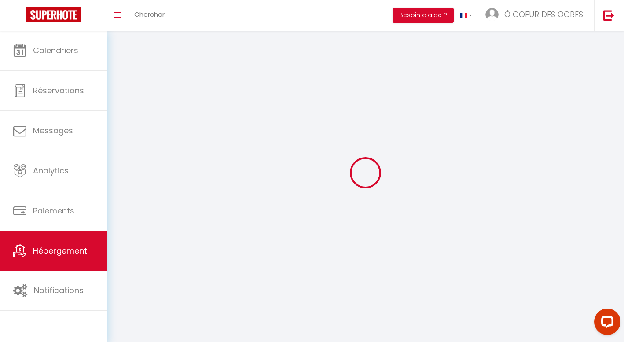
select select
checkbox input "false"
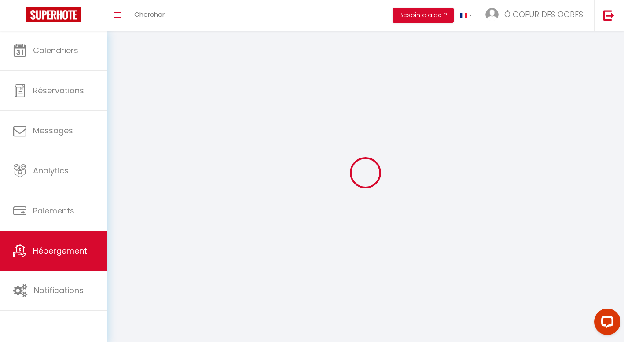
checkbox input "false"
select select
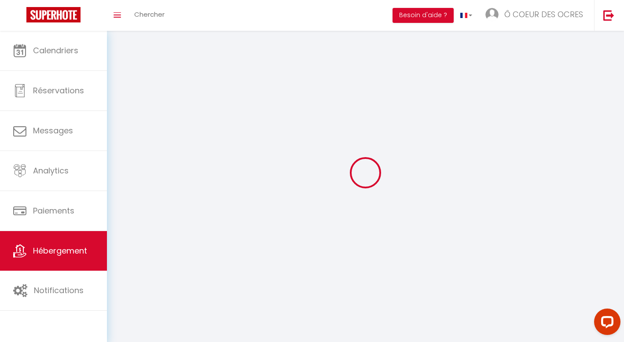
select select
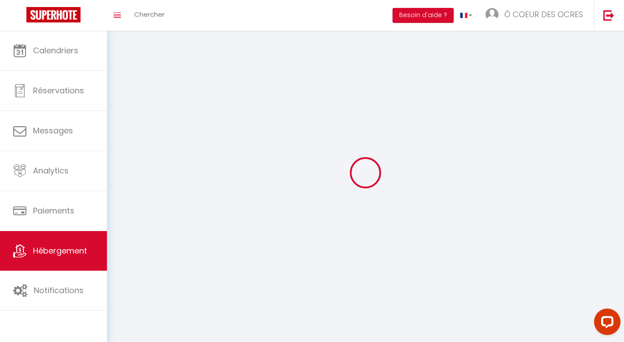
checkbox input "false"
select select
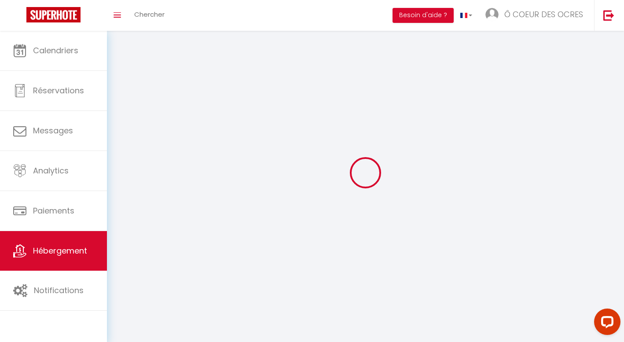
select select
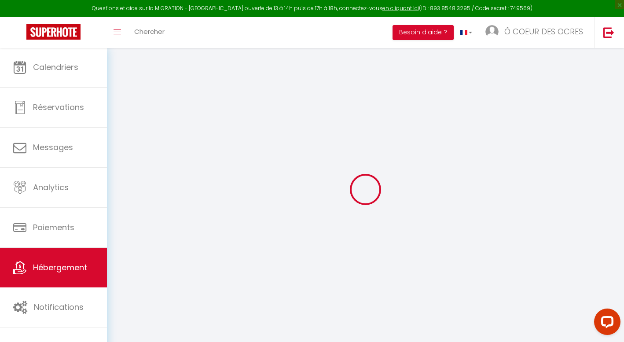
select select "+ 25 %"
select select "+ 21 %"
select select
checkbox input "false"
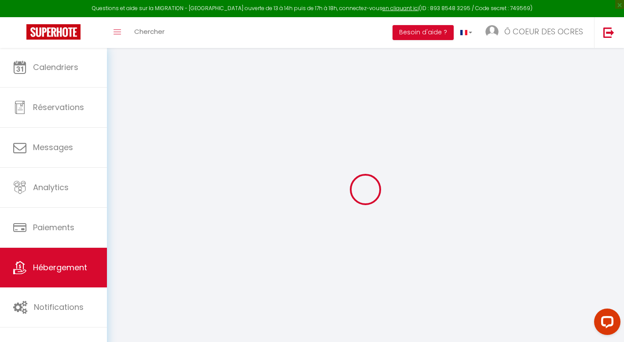
checkbox input "false"
select select "4455-1068783938599474954"
select select "17:00"
select select
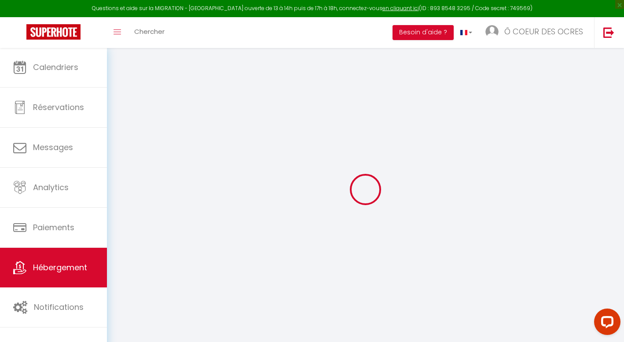
select select "10:00"
select select "30"
select select "120"
select select "12:00"
select select
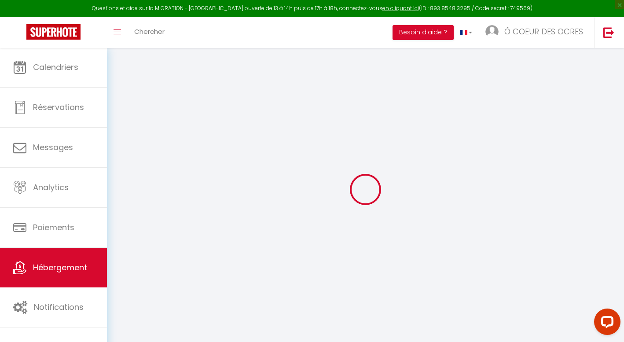
select select
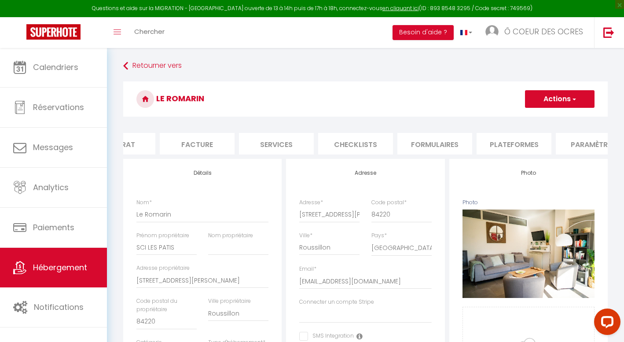
scroll to position [0, 156]
click at [474, 142] on li "Plateformes" at bounding box center [480, 144] width 75 height 22
select select
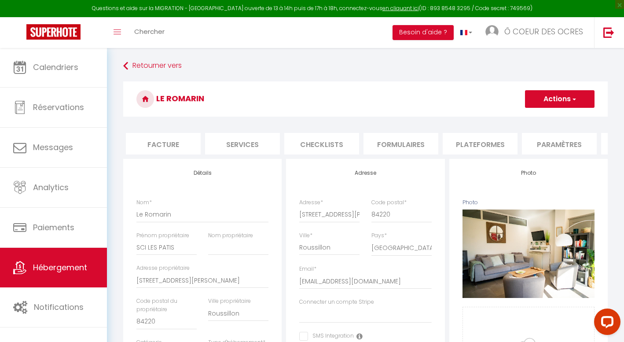
select select
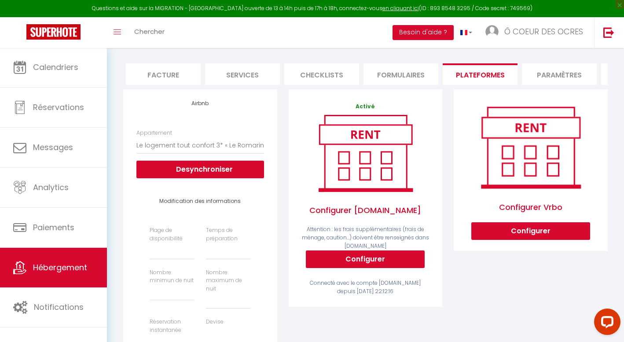
scroll to position [92, 0]
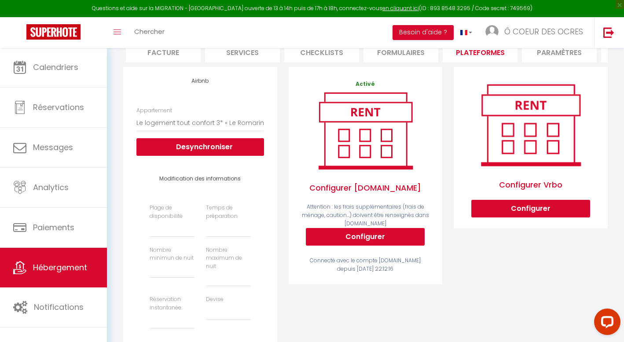
click at [75, 270] on span "Hébergement" at bounding box center [60, 267] width 54 height 11
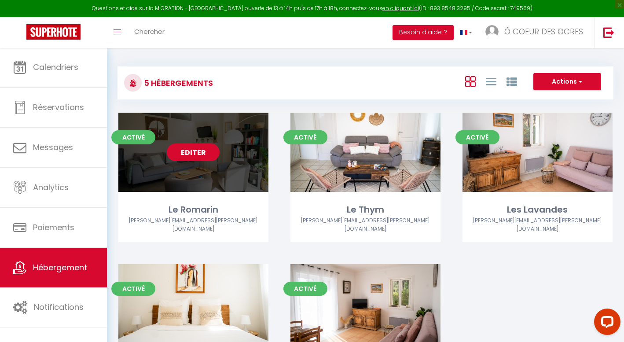
click at [193, 151] on link "Editer" at bounding box center [193, 152] width 53 height 18
select select "3"
select select "2"
select select "1"
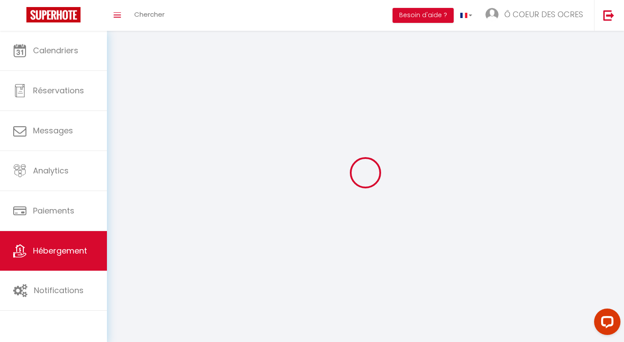
select select
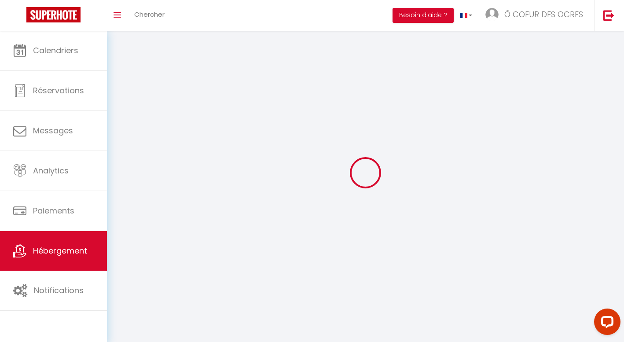
select select
checkbox input "false"
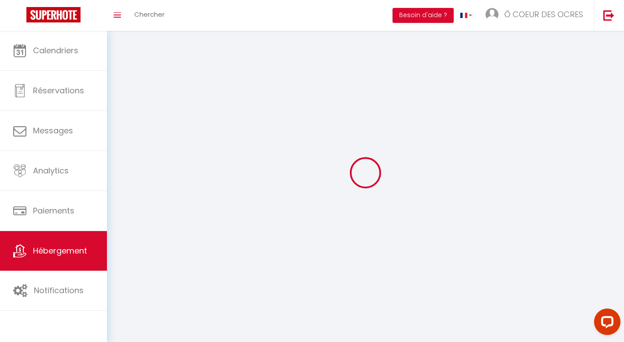
select select
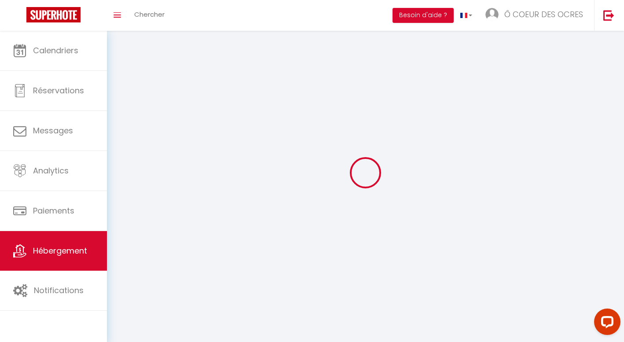
select select
checkbox input "false"
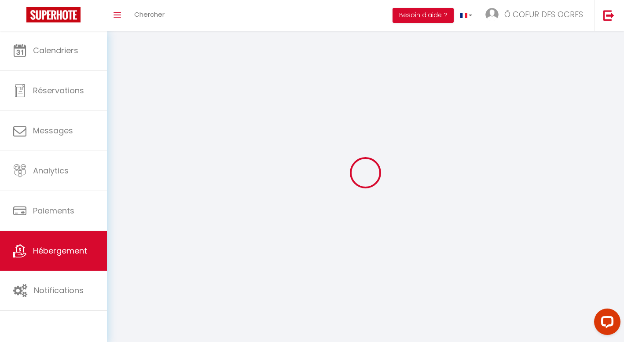
checkbox input "false"
select select
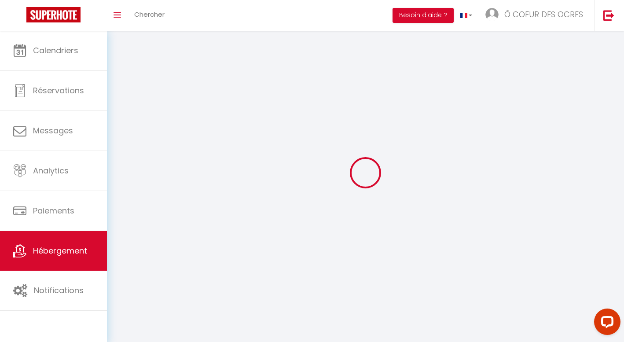
select select
checkbox input "false"
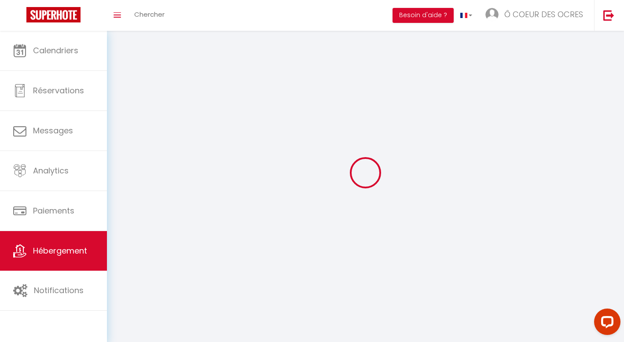
checkbox input "false"
select select
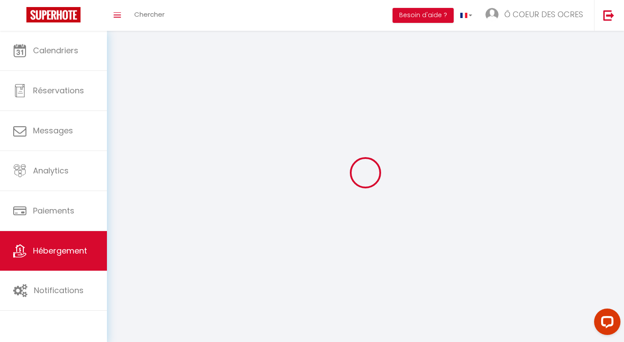
select select
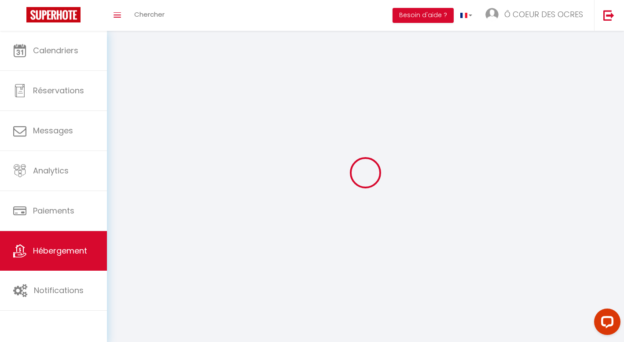
checkbox input "false"
select select
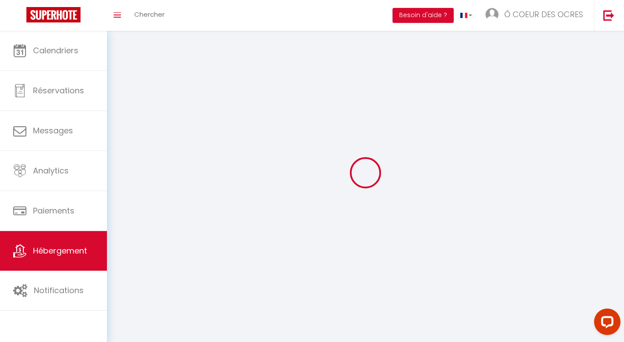
select select
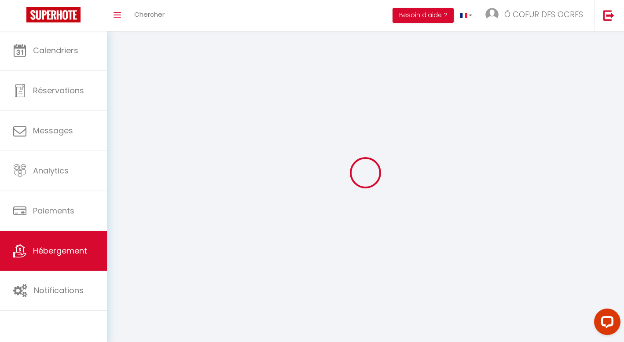
select select
checkbox input "false"
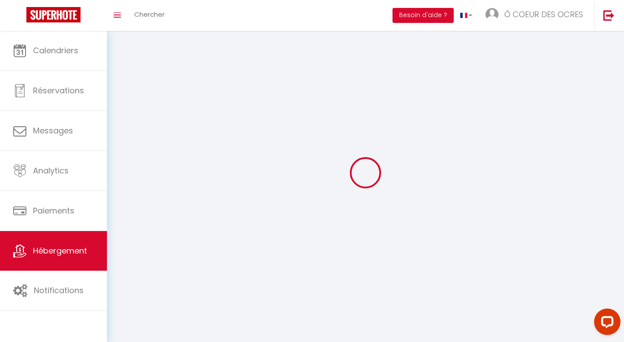
select select
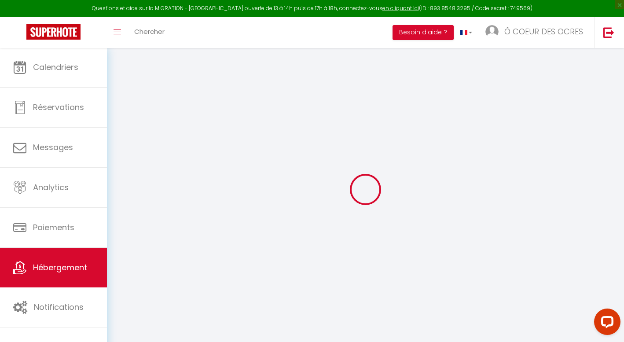
select select "17:00"
select select
select select "10:00"
select select "30"
select select "120"
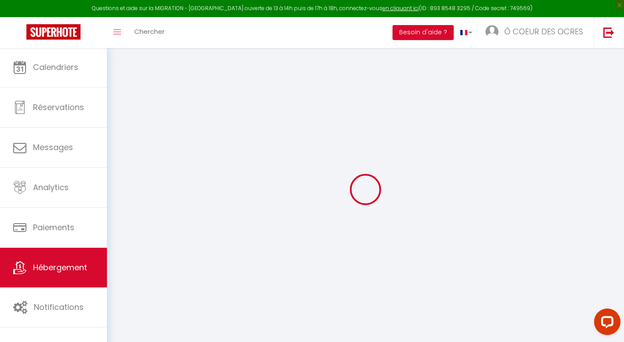
select select "12:00"
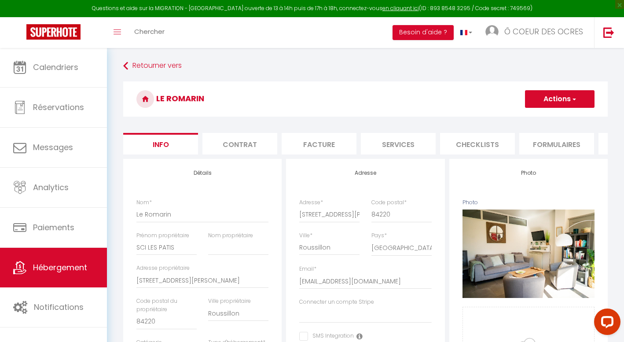
select select
checkbox input "false"
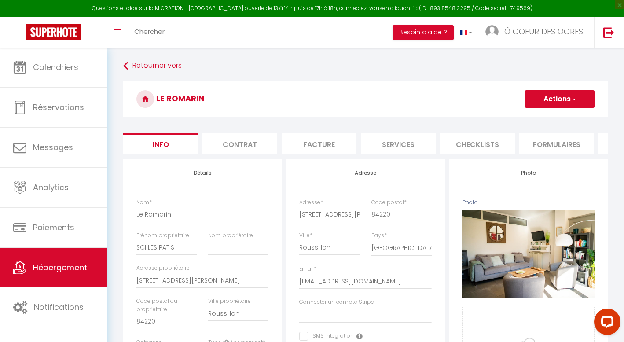
checkbox input "false"
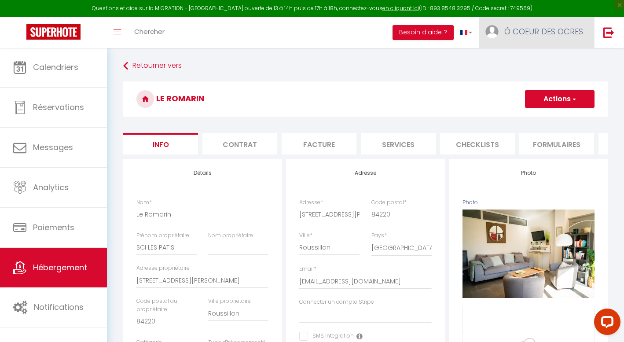
click at [546, 32] on span "Ô COEUR DES OCRES" at bounding box center [543, 31] width 79 height 11
click at [560, 59] on link "Paramètres" at bounding box center [558, 61] width 65 height 15
select select "fr"
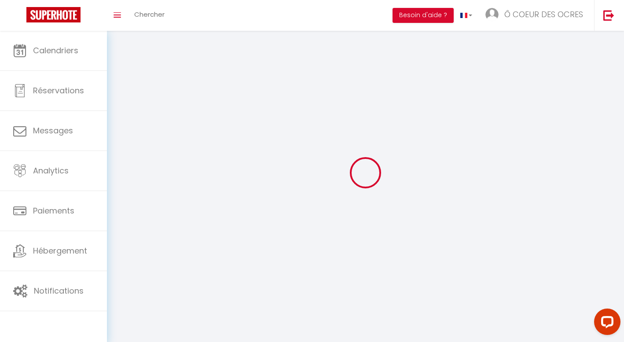
select select
type input "Ô COEUR DES OCRES"
type input "SCI LES PATIS"
type input "0617132871"
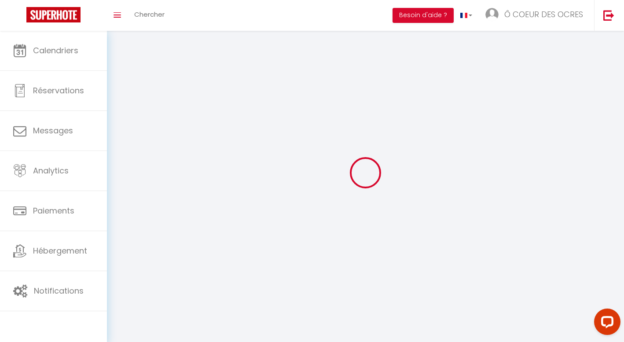
type input "[STREET_ADDRESS]"
type input "95520"
type input "Osny"
type input "qGQxnNzrlNtT0mkywoVpft41G"
type input "8ygV6Wv6kGCHTbFP5wrgGxyIN"
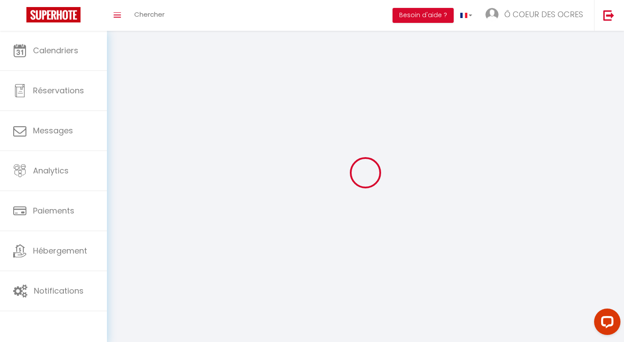
type input "[URL][DOMAIN_NAME]"
type input "qGQxnNzrlNtT0mkywoVpft41G"
type input "8ygV6Wv6kGCHTbFP5wrgGxyIN"
type input "[URL][DOMAIN_NAME]"
select select "28"
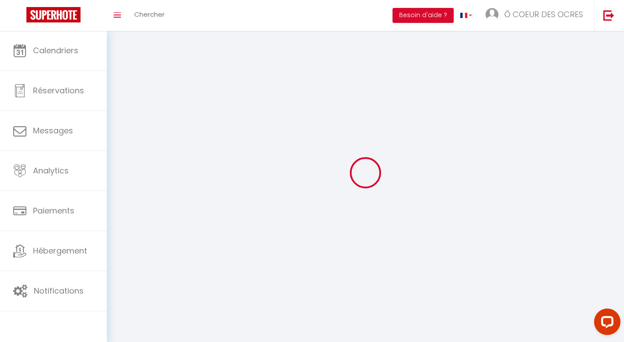
select select "fr"
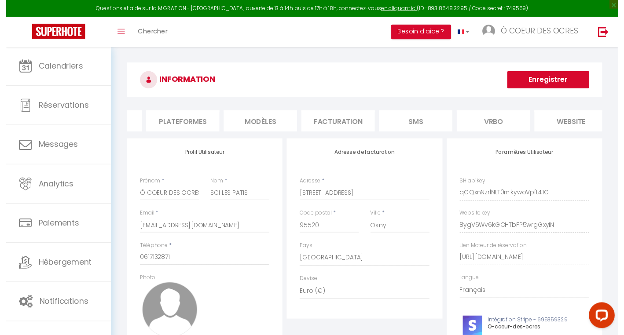
scroll to position [0, 160]
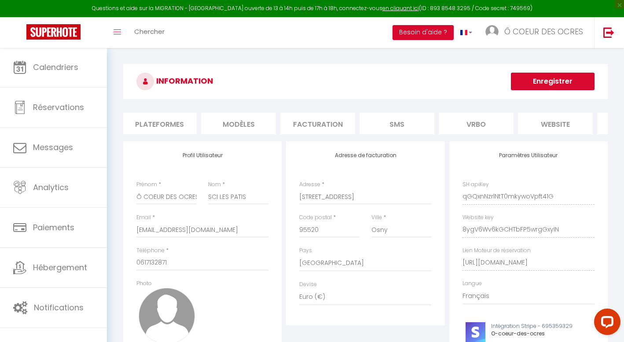
click at [182, 123] on li "Plateformes" at bounding box center [159, 124] width 75 height 22
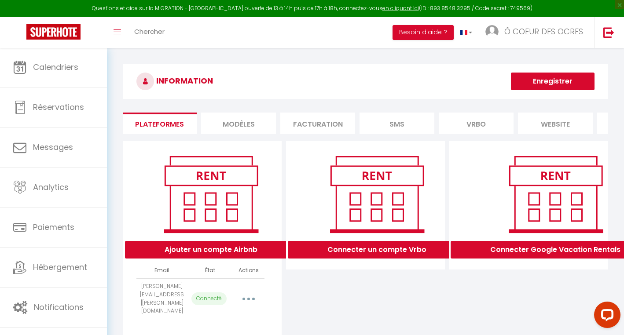
scroll to position [54, 0]
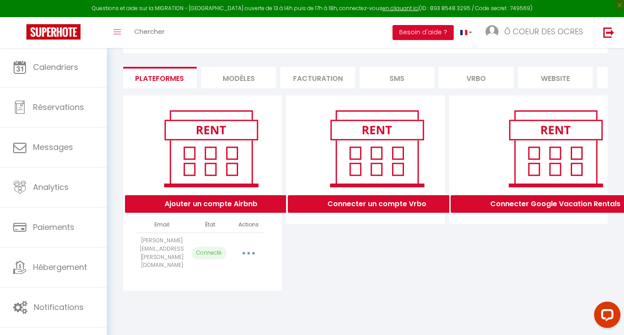
click at [252, 246] on button "button" at bounding box center [248, 253] width 25 height 14
click at [236, 299] on link "Reconnecter le compte" at bounding box center [209, 304] width 97 height 15
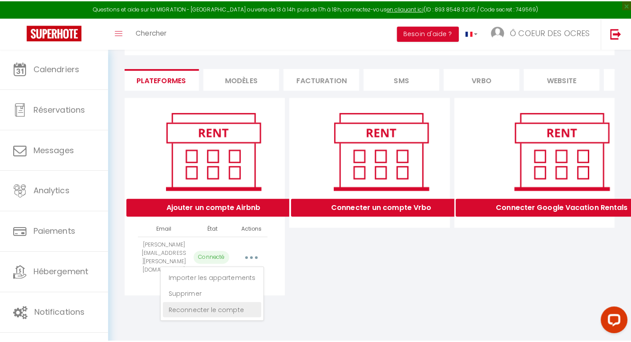
scroll to position [48, 0]
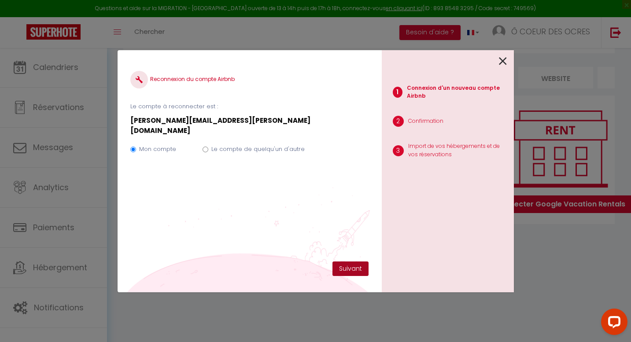
click at [348, 267] on button "Suivant" at bounding box center [350, 268] width 36 height 15
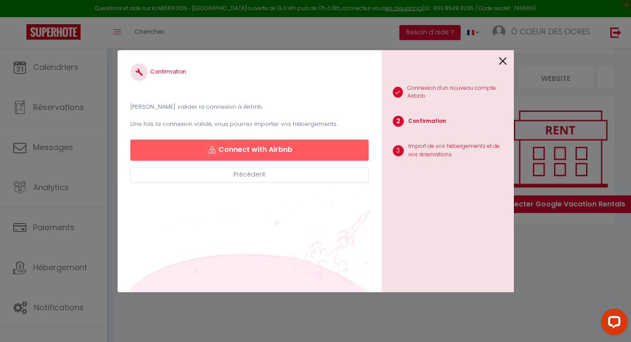
click at [253, 150] on button "Connect with Airbnb" at bounding box center [249, 149] width 238 height 21
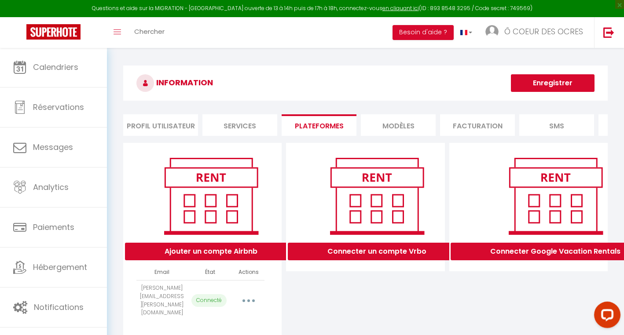
select select "32396"
select select "32397"
select select "32398"
select select "32399"
select select "37367"
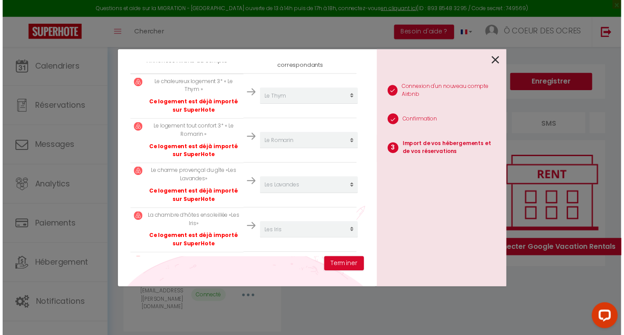
scroll to position [207, 0]
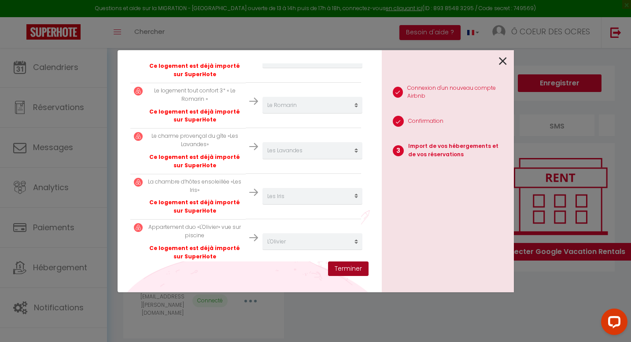
click at [346, 270] on button "Terminer" at bounding box center [348, 268] width 40 height 15
